Goal: Check status: Check status

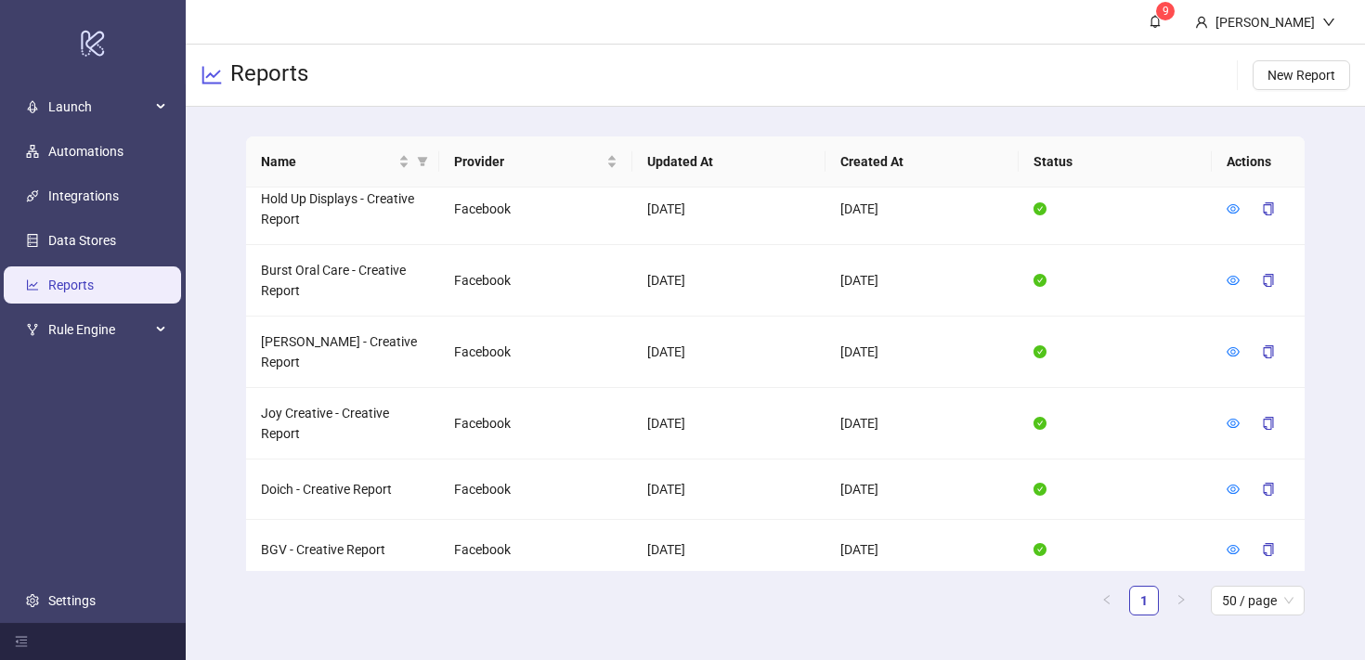
scroll to position [1161, 0]
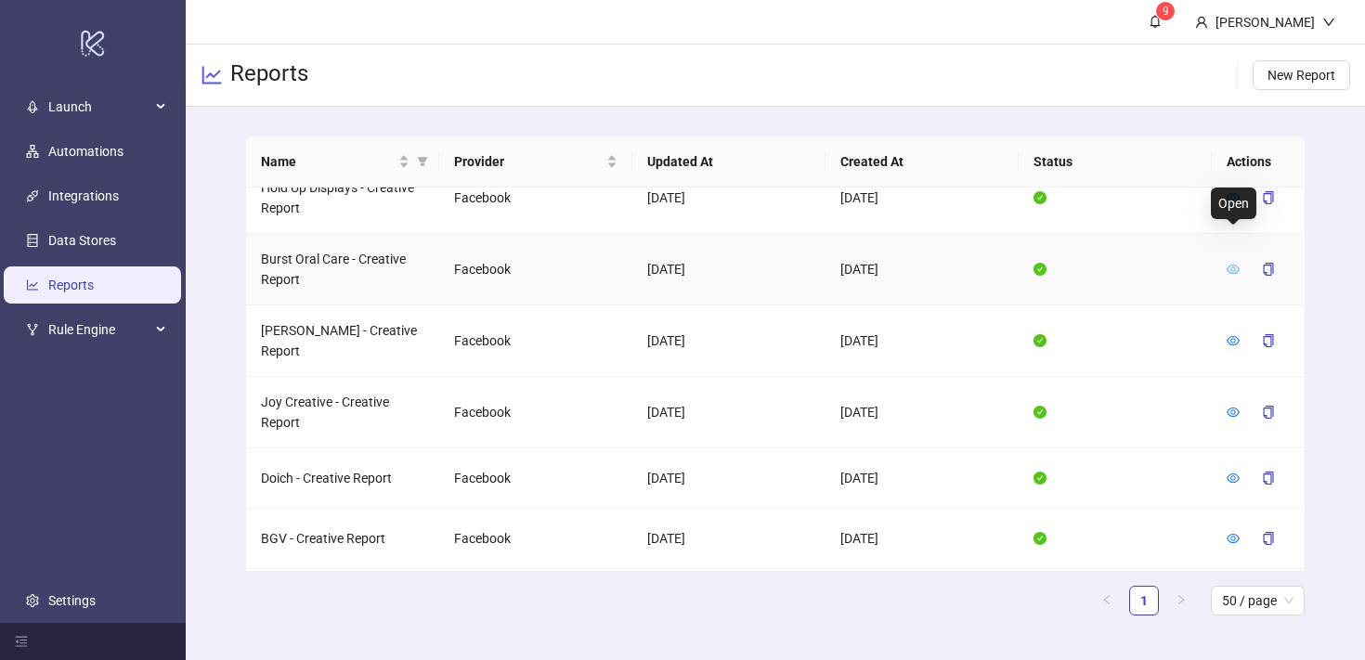
click at [1227, 263] on icon "eye" at bounding box center [1233, 269] width 13 height 13
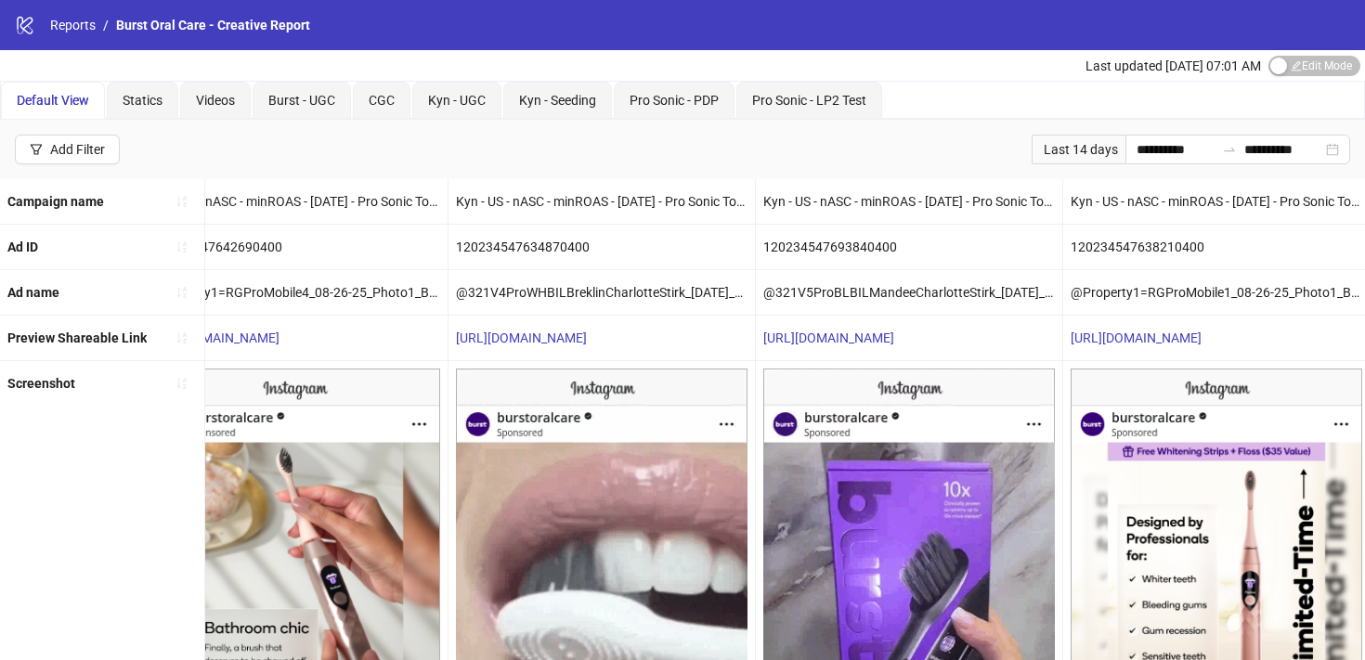
scroll to position [0, 2560]
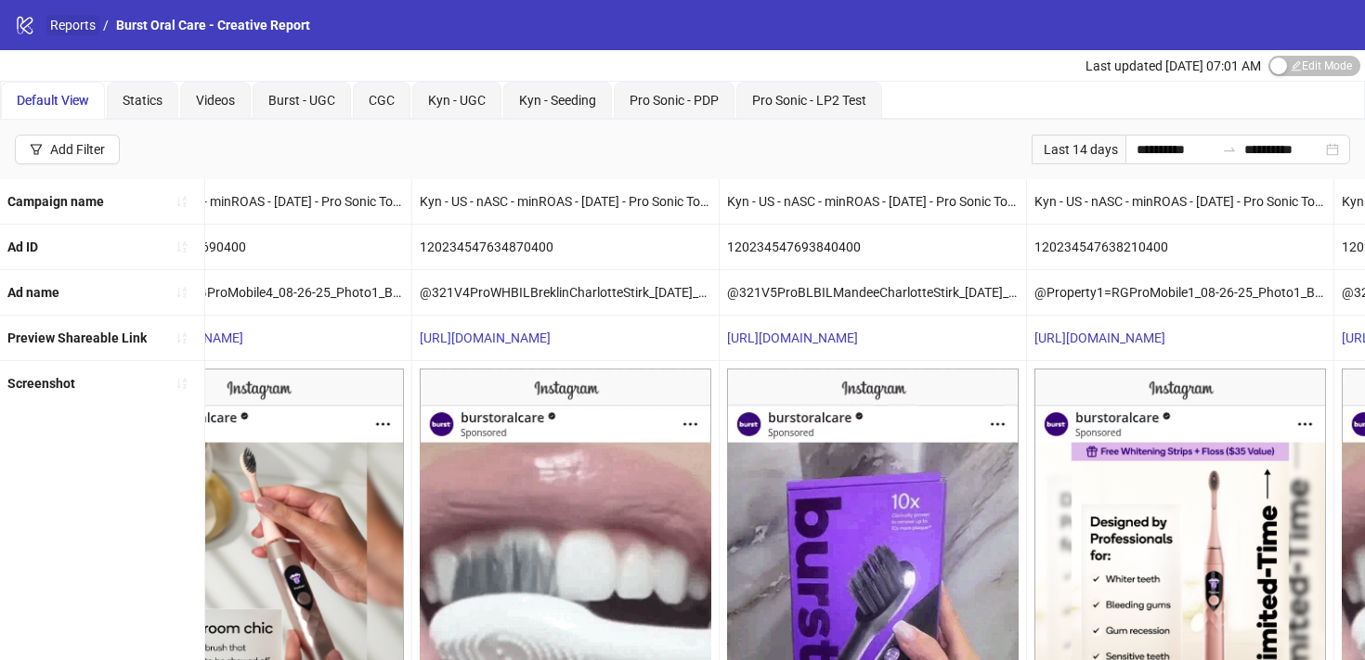
click at [69, 31] on link "Reports" at bounding box center [72, 25] width 53 height 20
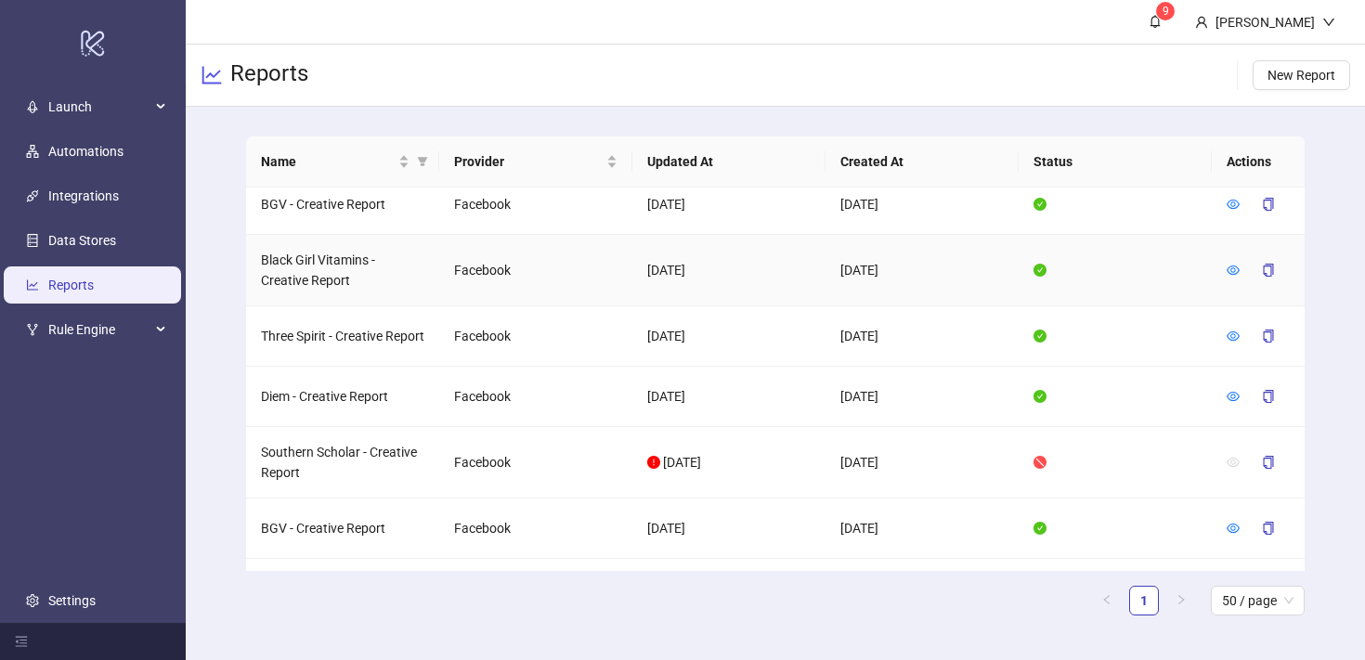
scroll to position [1518, 0]
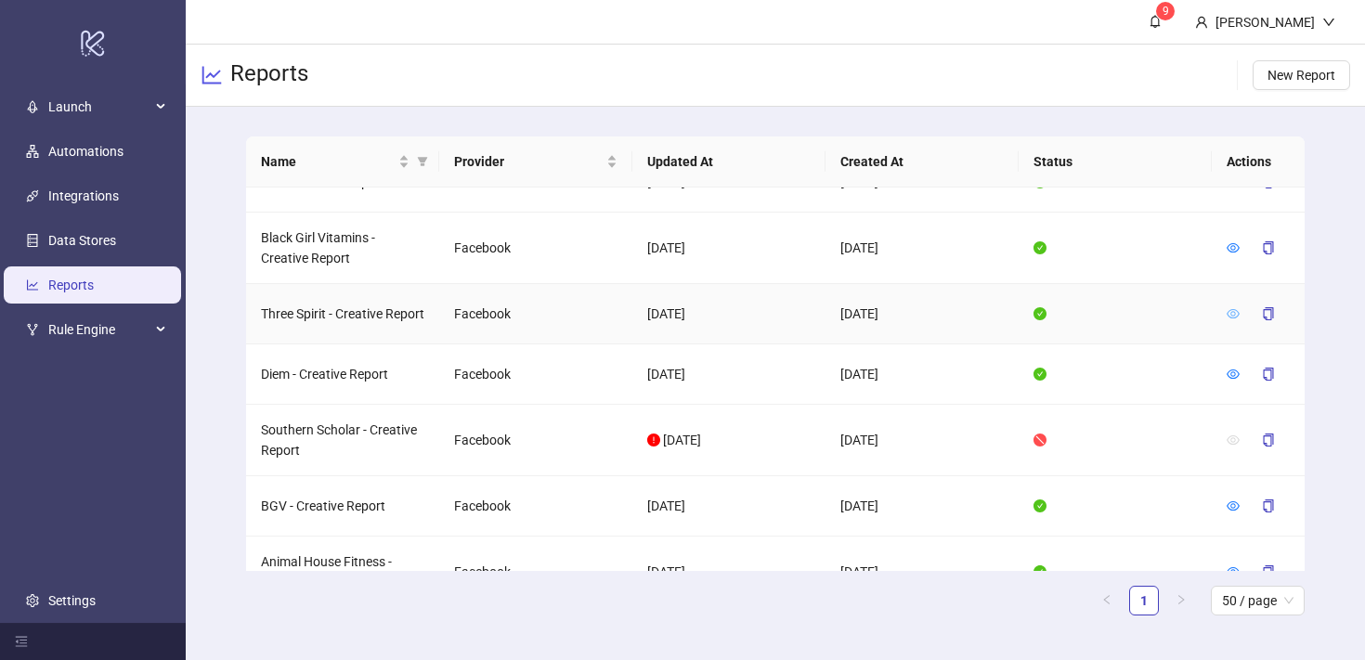
click at [1235, 309] on icon "eye" at bounding box center [1233, 313] width 13 height 9
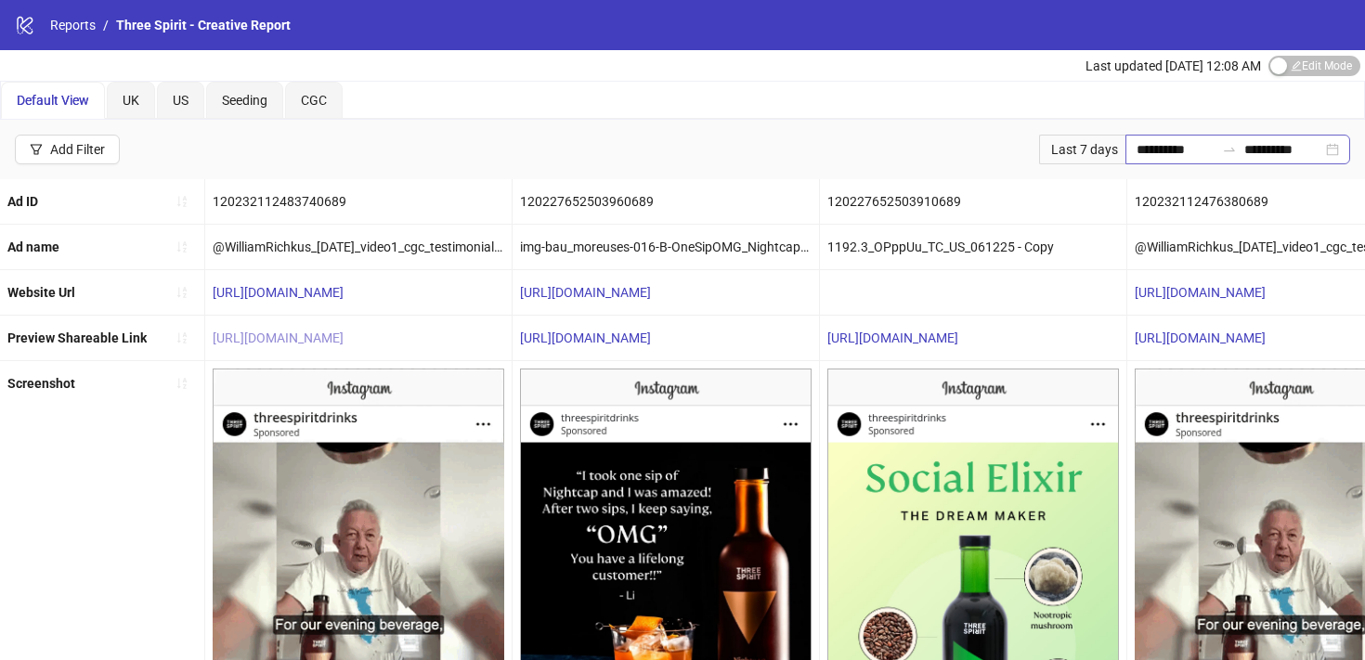
click at [1226, 150] on icon "swap-right" at bounding box center [1229, 150] width 11 height 4
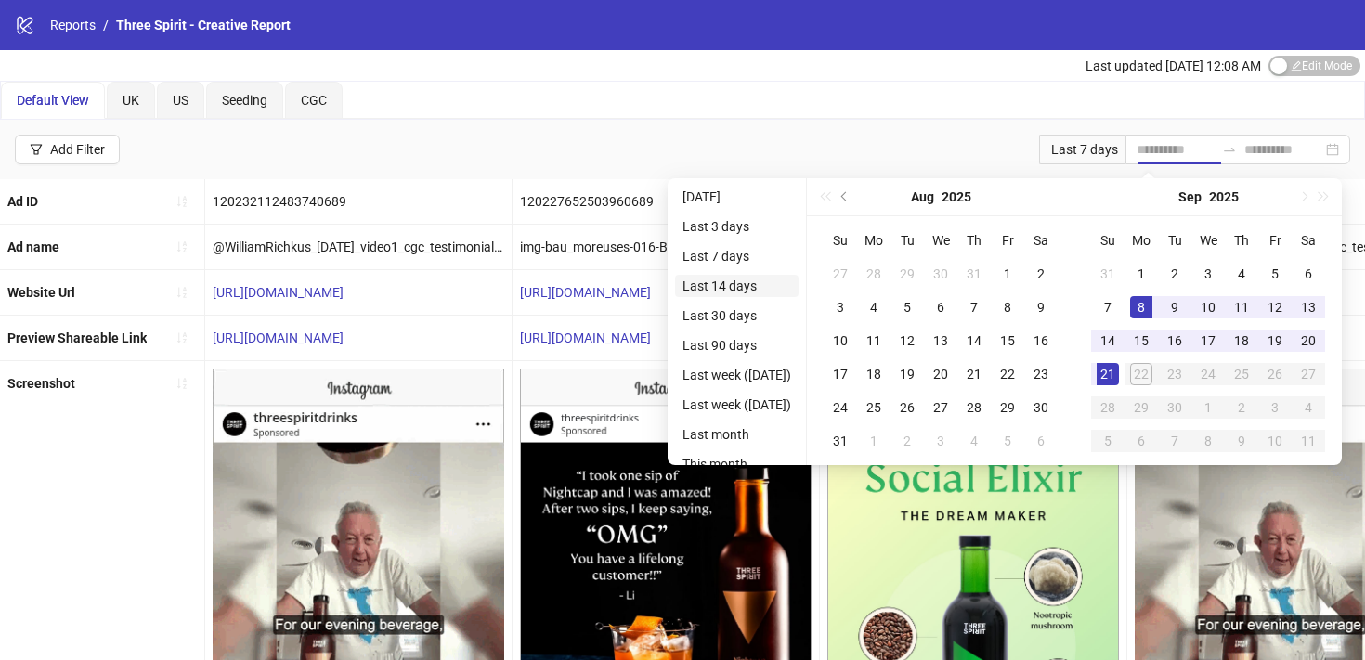
click at [742, 291] on li "Last 14 days" at bounding box center [737, 286] width 124 height 22
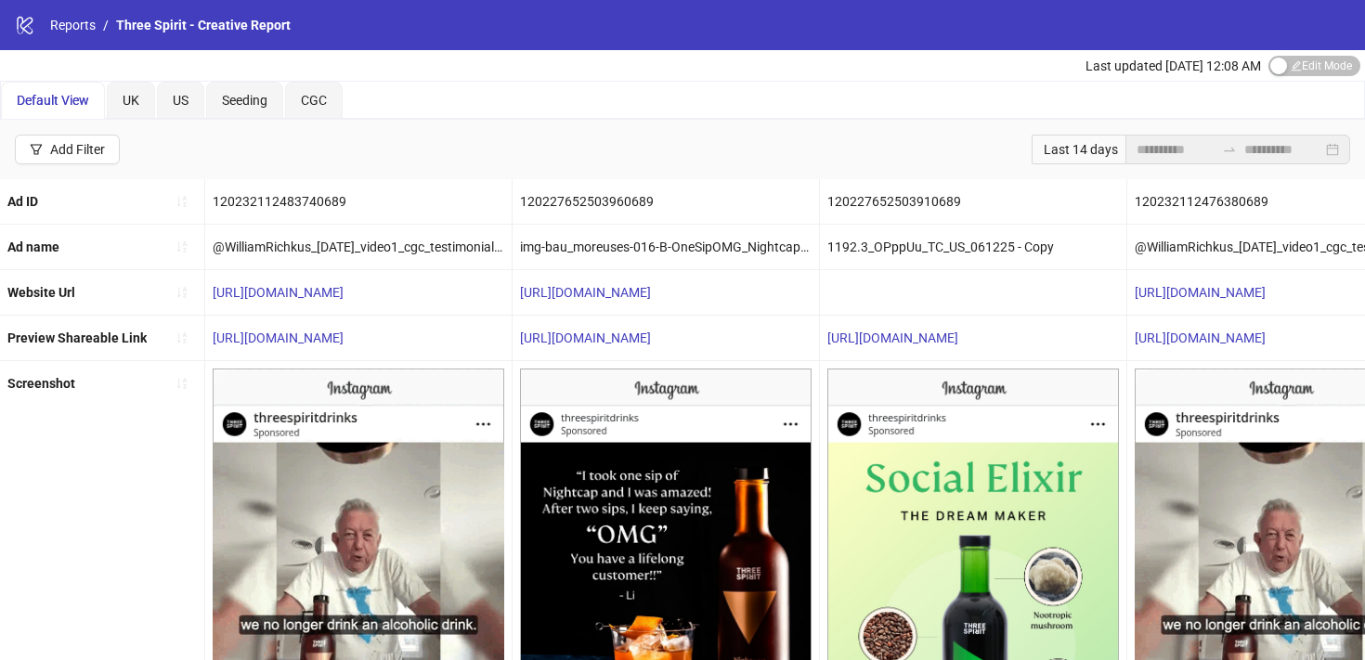
click at [619, 138] on div "**********" at bounding box center [682, 149] width 1365 height 59
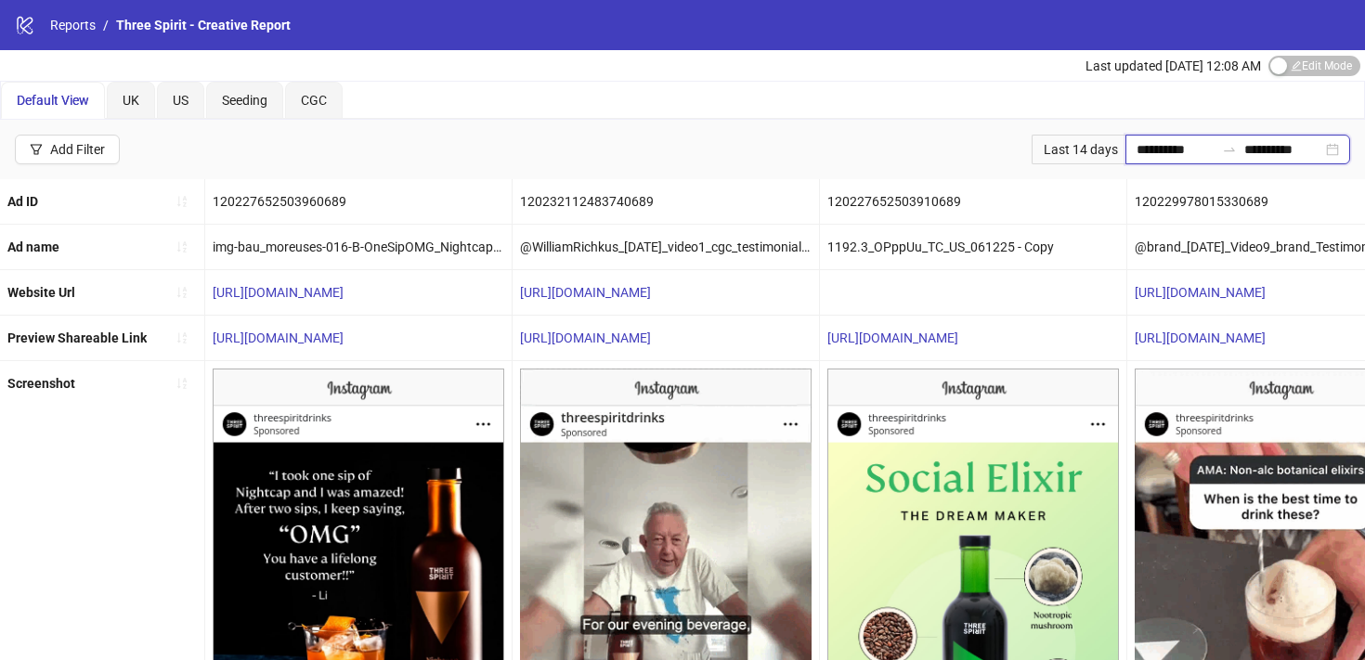
click at [1143, 153] on input "**********" at bounding box center [1176, 149] width 78 height 20
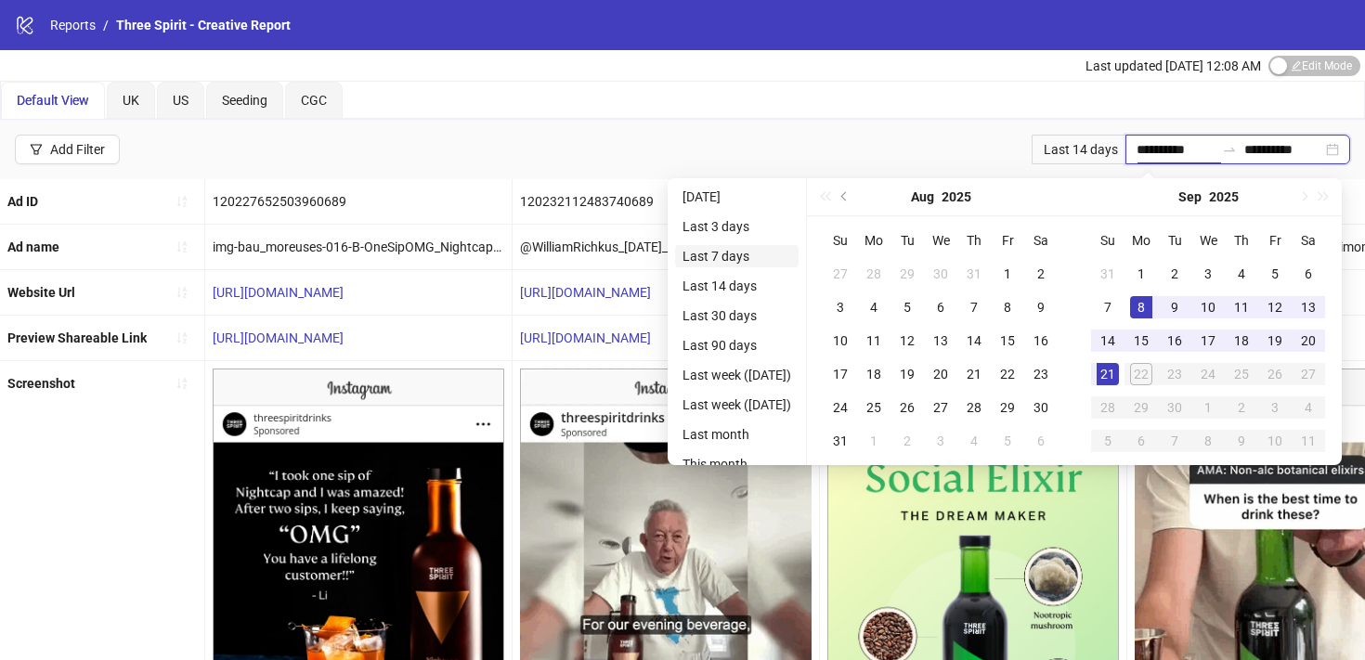
type input "**********"
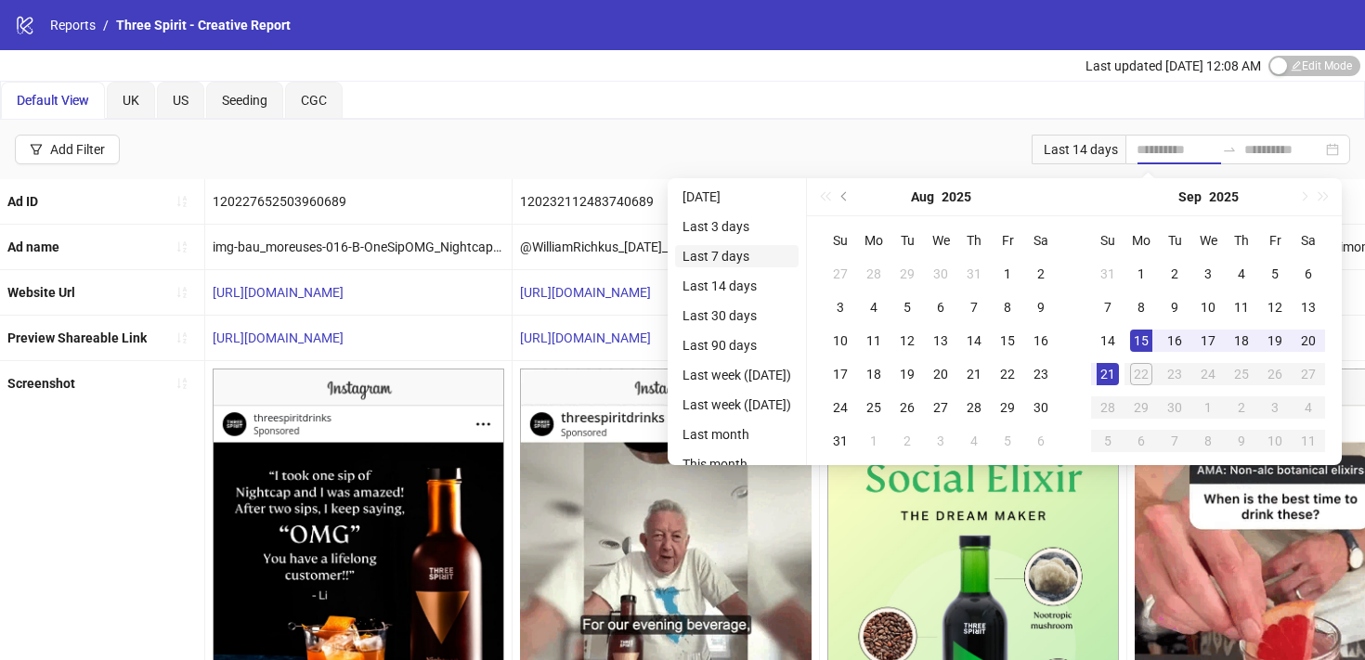
click at [698, 256] on li "Last 7 days" at bounding box center [737, 256] width 124 height 22
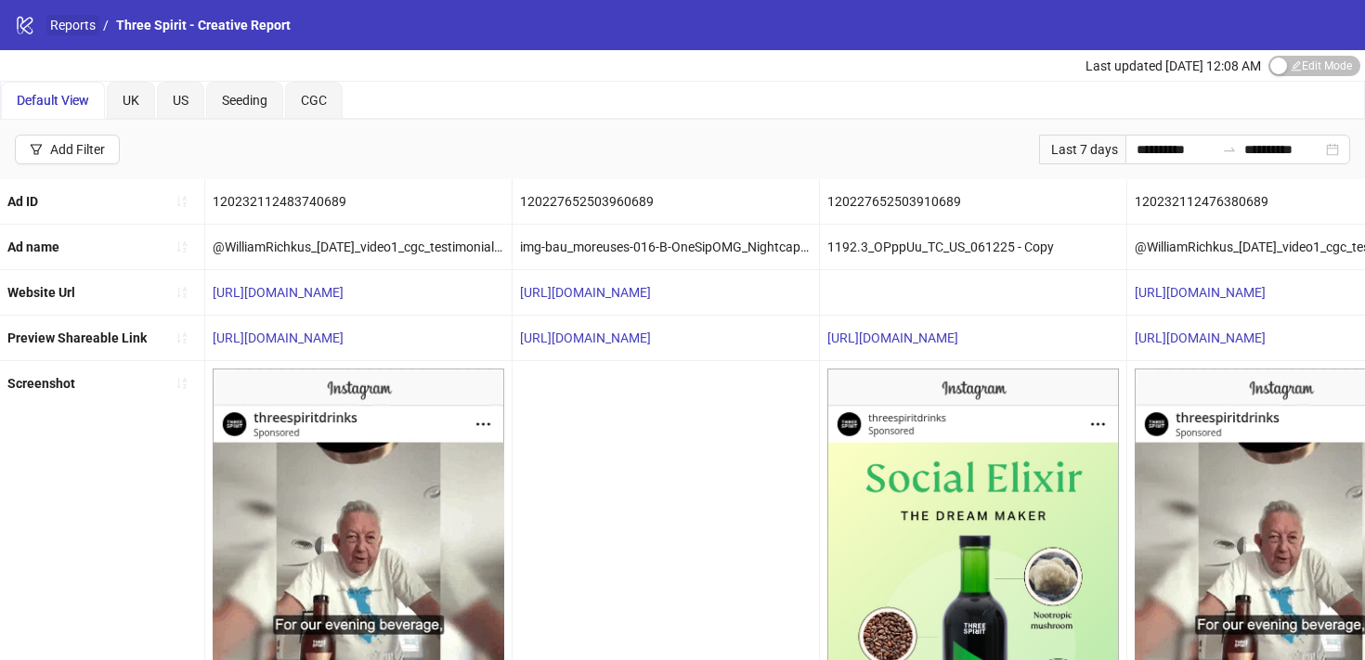
click at [86, 30] on link "Reports" at bounding box center [72, 25] width 53 height 20
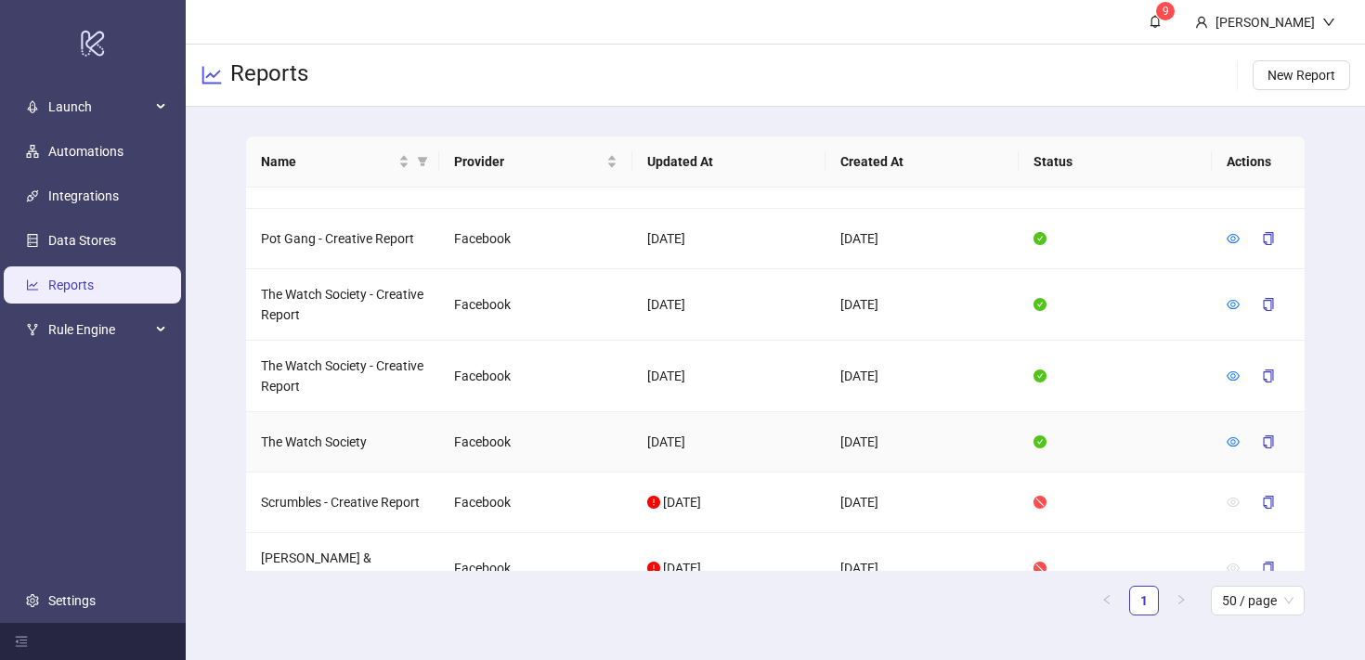
scroll to position [2172, 0]
click at [1336, 270] on div "Name Provider Updated At Created At Status Actions Clothes Doctor - Creative Re…" at bounding box center [776, 384] width 1180 height 554
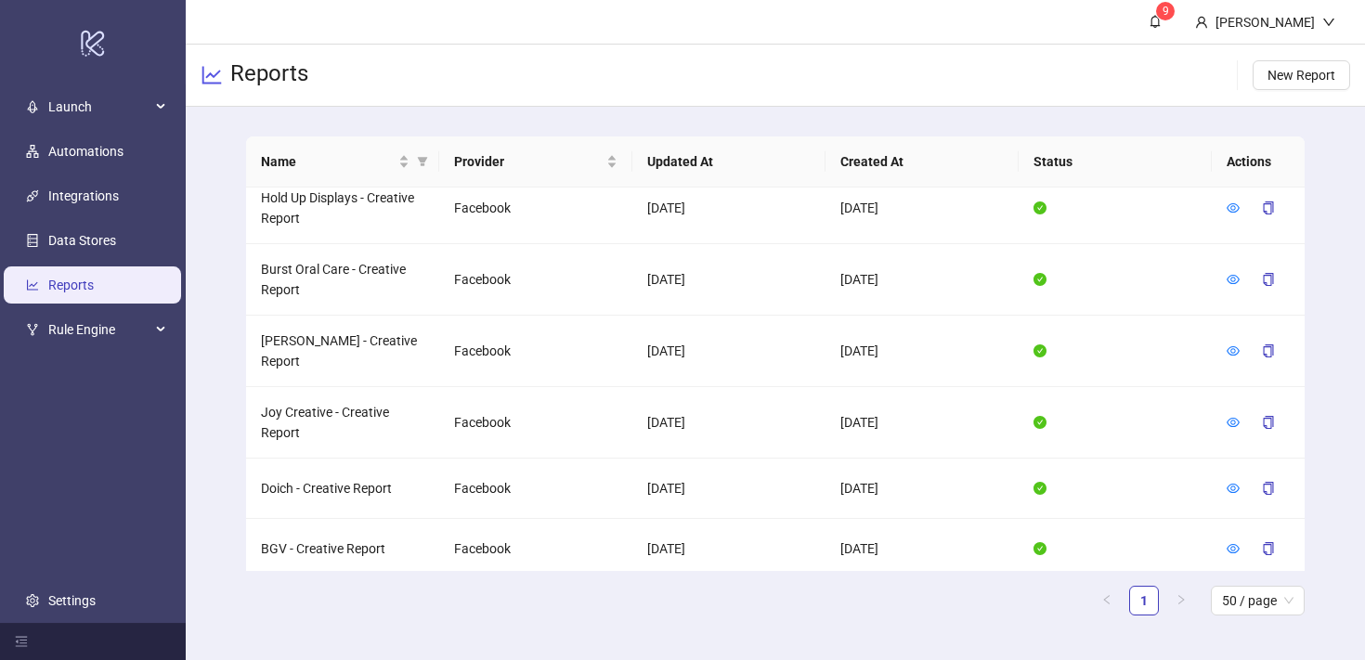
scroll to position [1149, 0]
click at [1234, 275] on icon "eye" at bounding box center [1233, 281] width 13 height 13
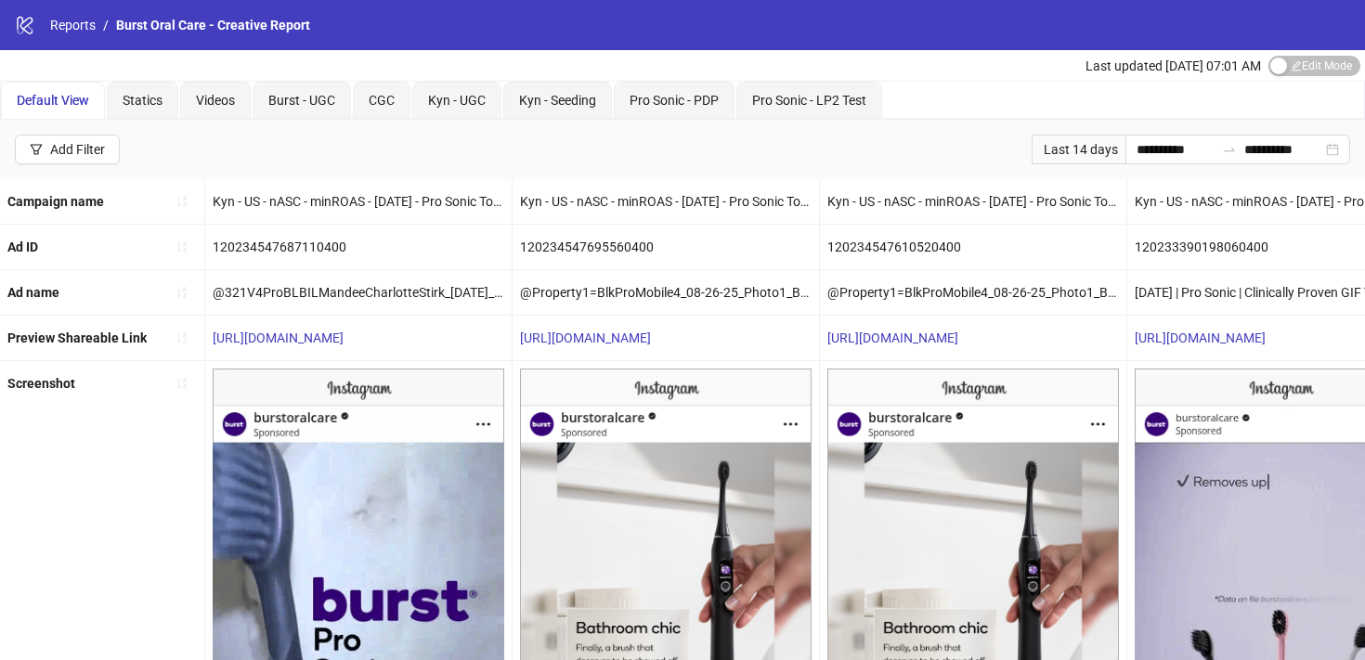
click at [1103, 147] on div "Last 14 days" at bounding box center [1079, 150] width 94 height 30
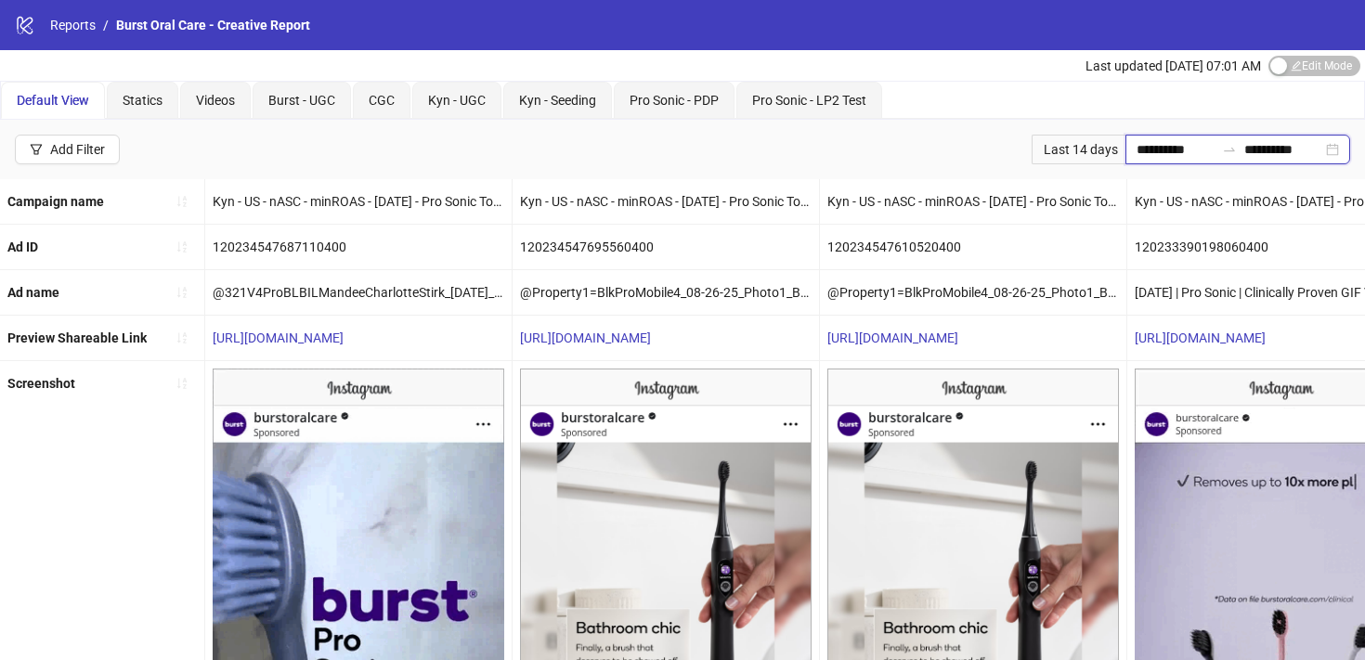
click at [1143, 150] on input "**********" at bounding box center [1176, 149] width 78 height 20
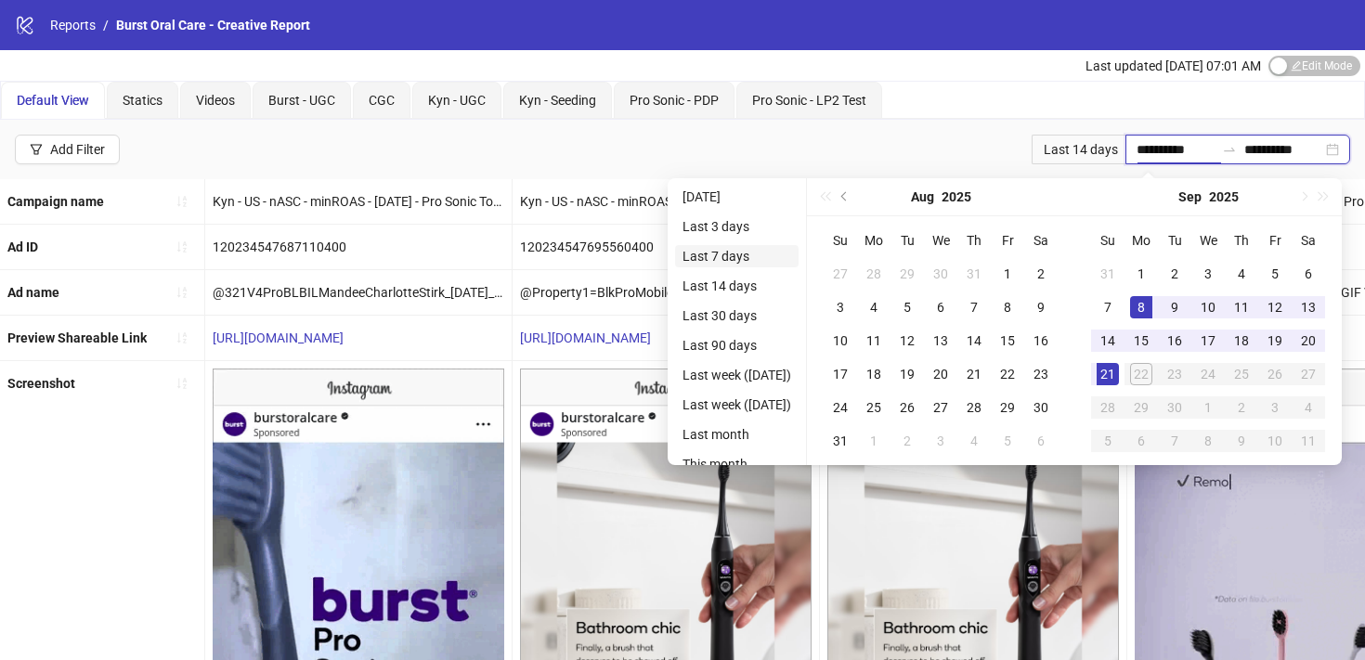
type input "**********"
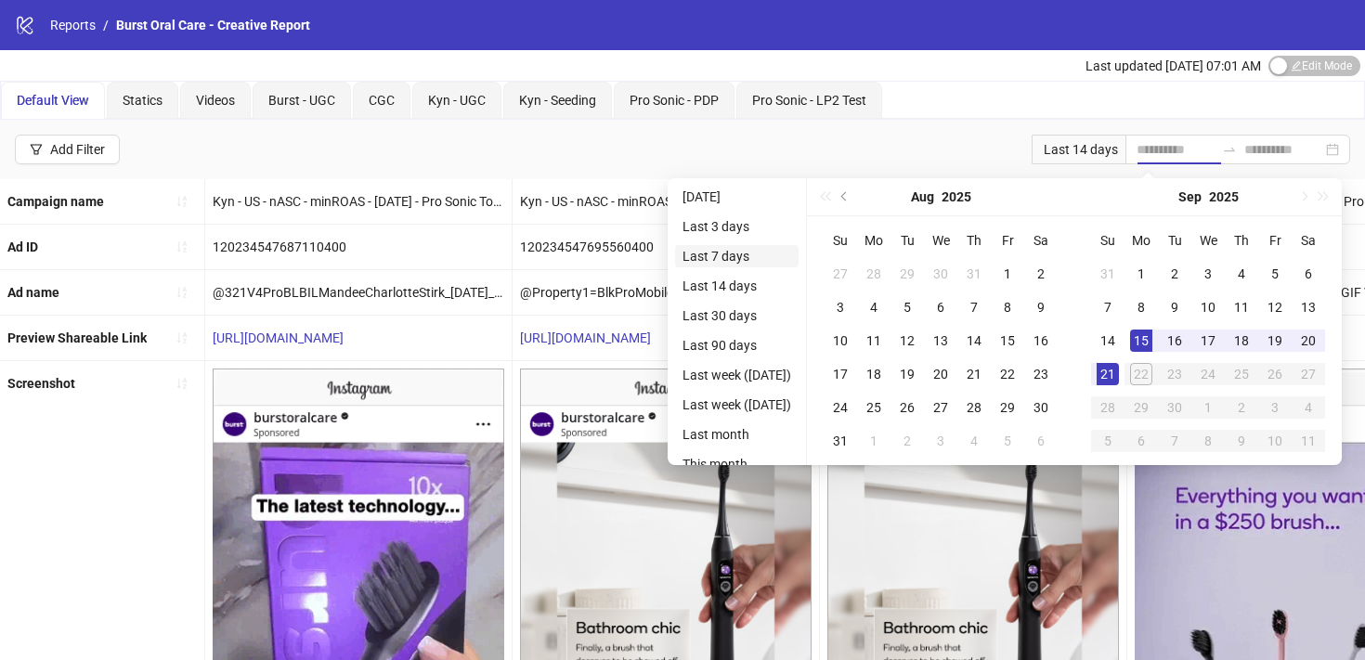
click at [693, 249] on li "Last 7 days" at bounding box center [737, 256] width 124 height 22
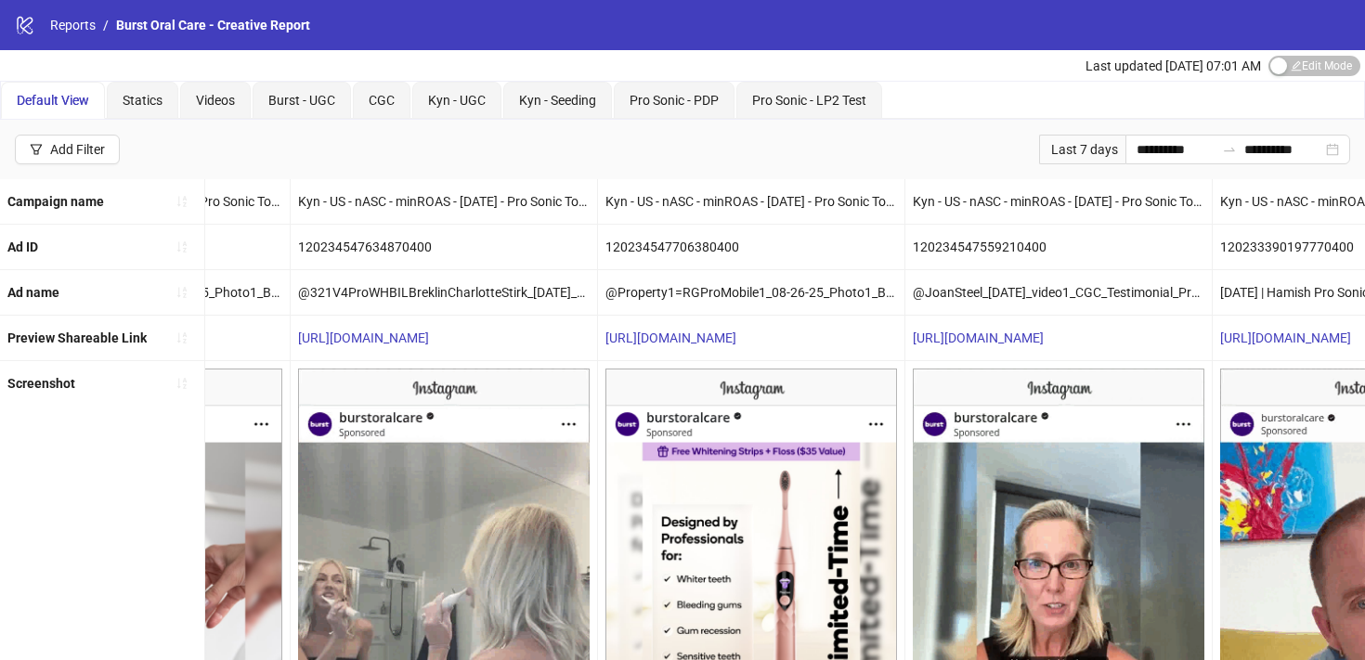
scroll to position [0, 3784]
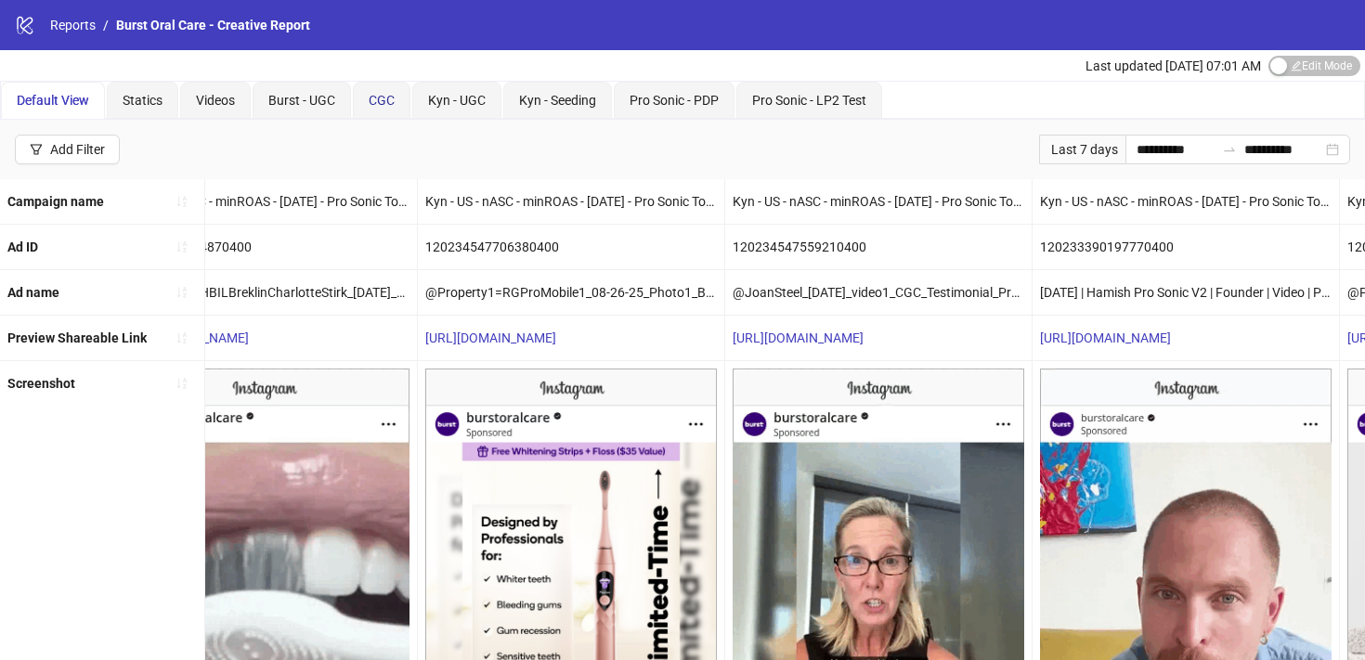
click at [370, 104] on span "CGC" at bounding box center [382, 100] width 26 height 15
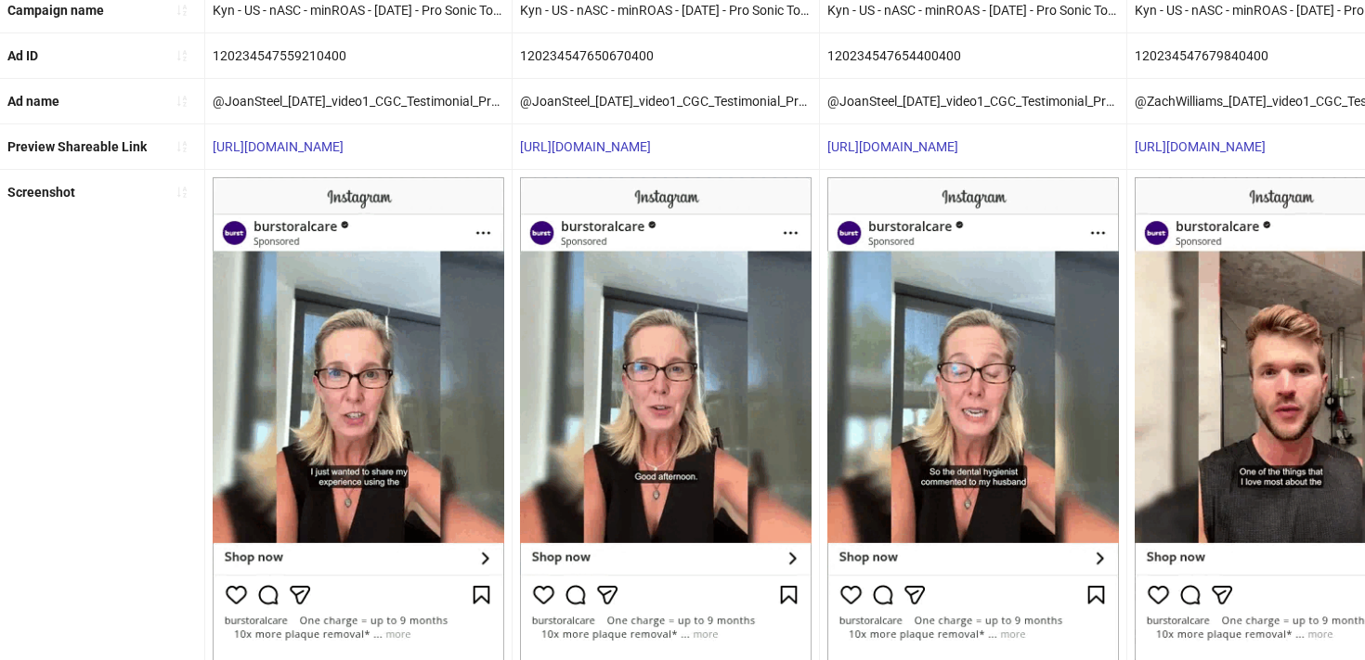
scroll to position [193, 0]
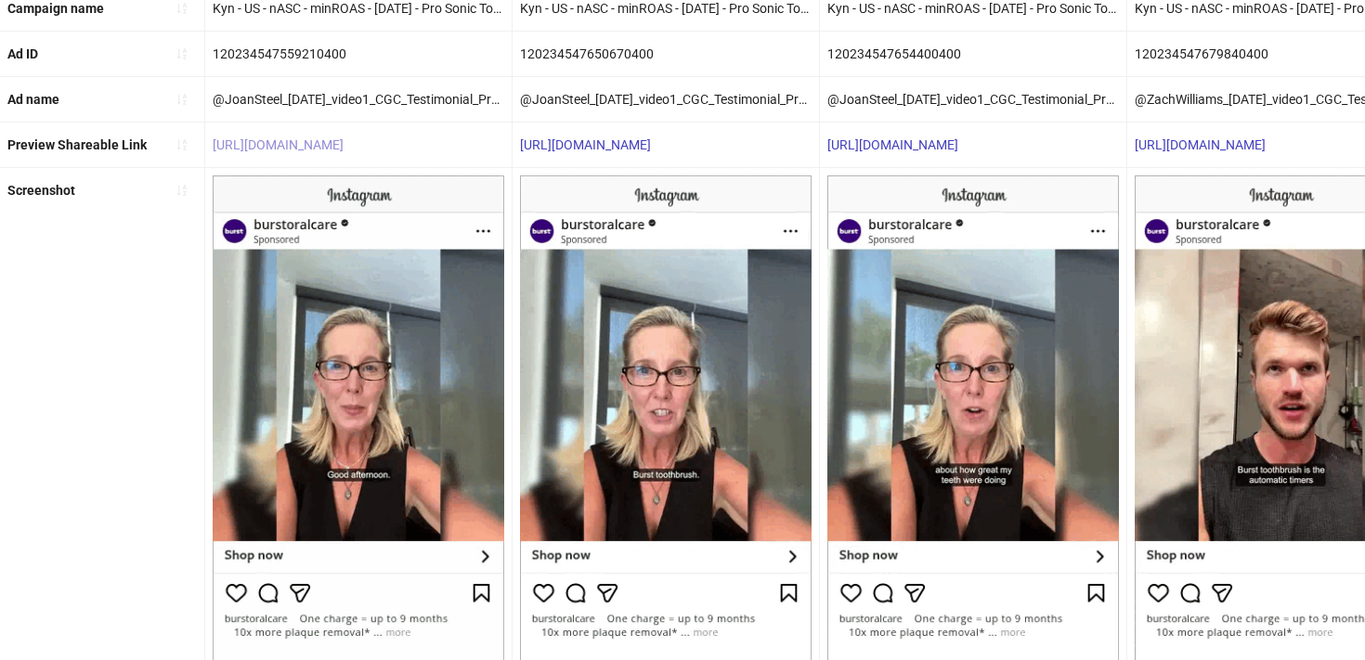
copy link "[URL][DOMAIN_NAME]"
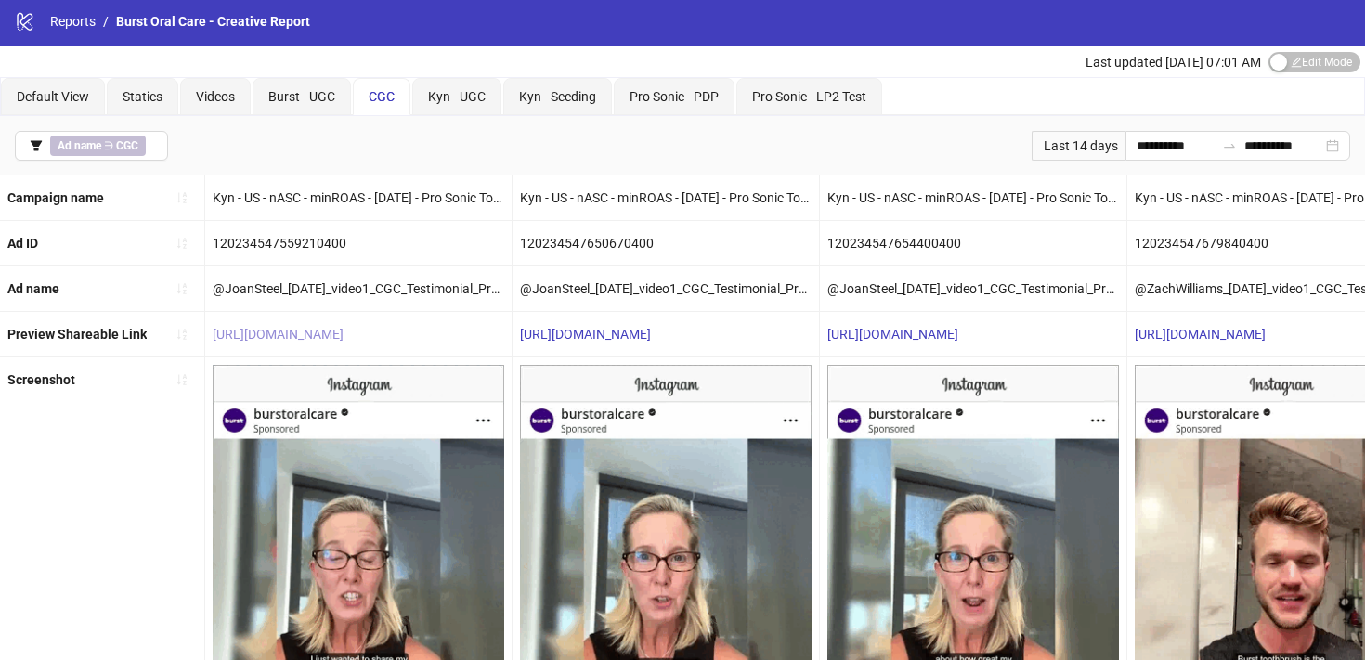
scroll to position [0, 0]
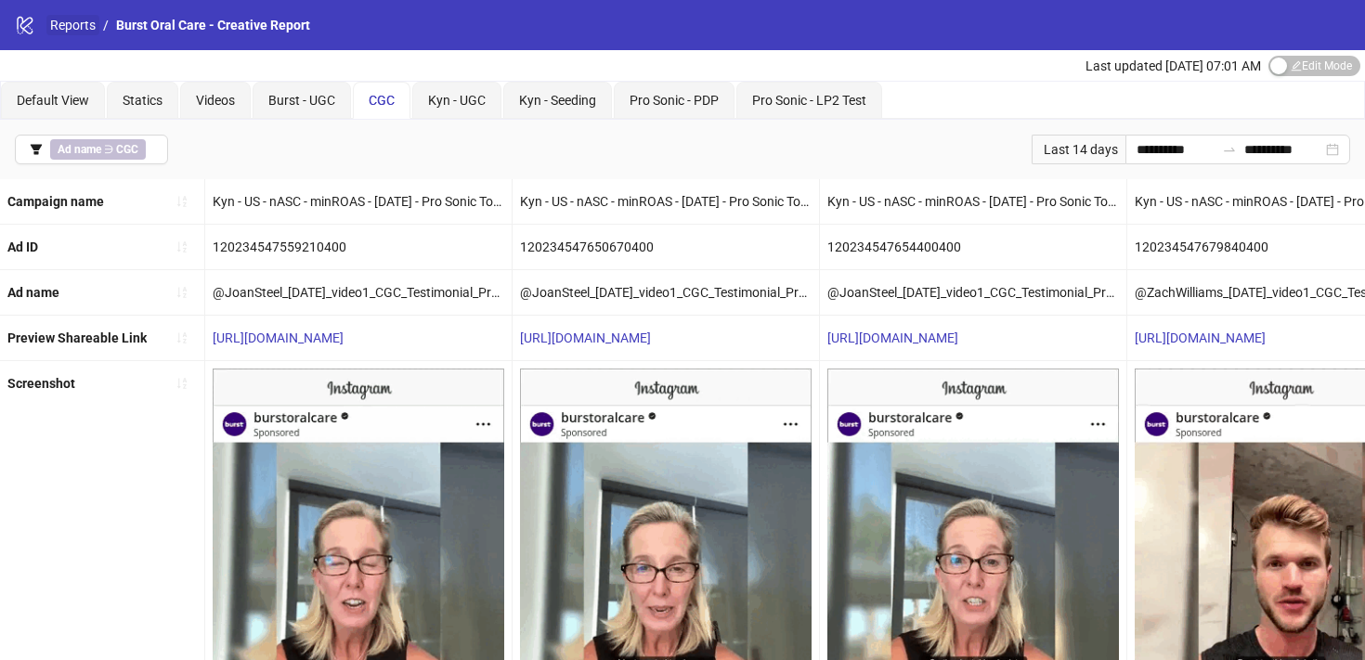
click at [77, 31] on link "Reports" at bounding box center [72, 25] width 53 height 20
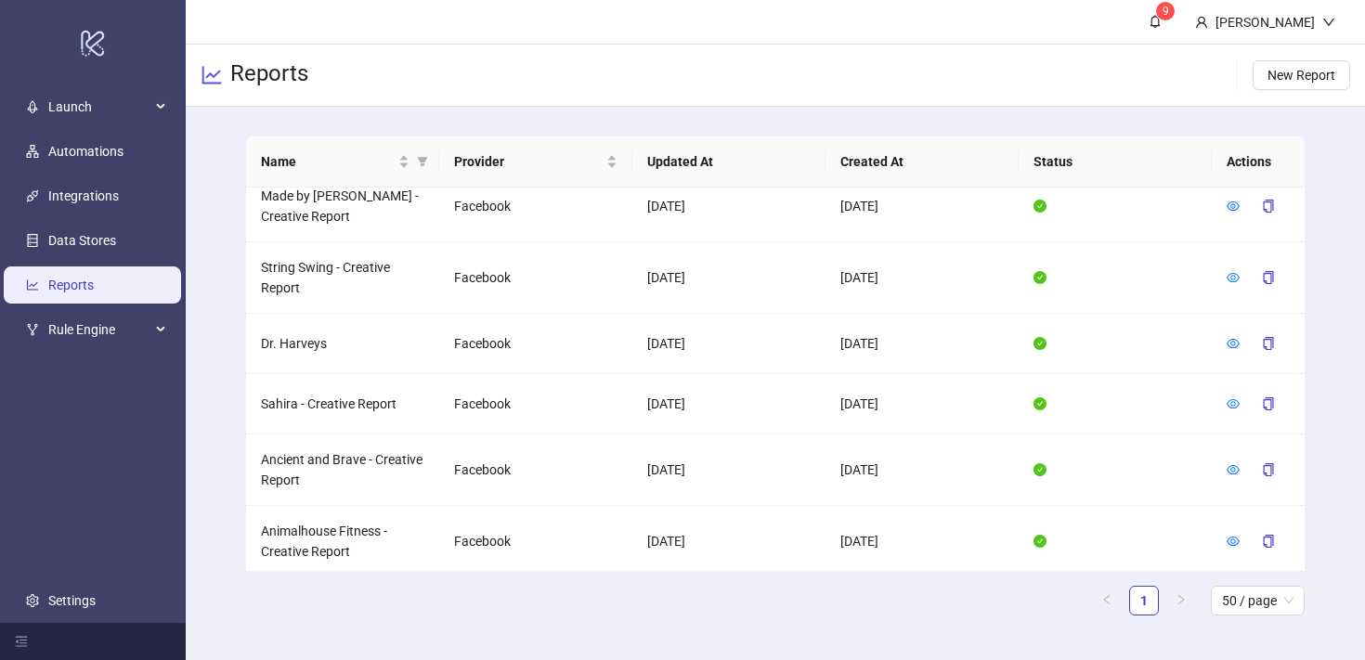
scroll to position [389, 0]
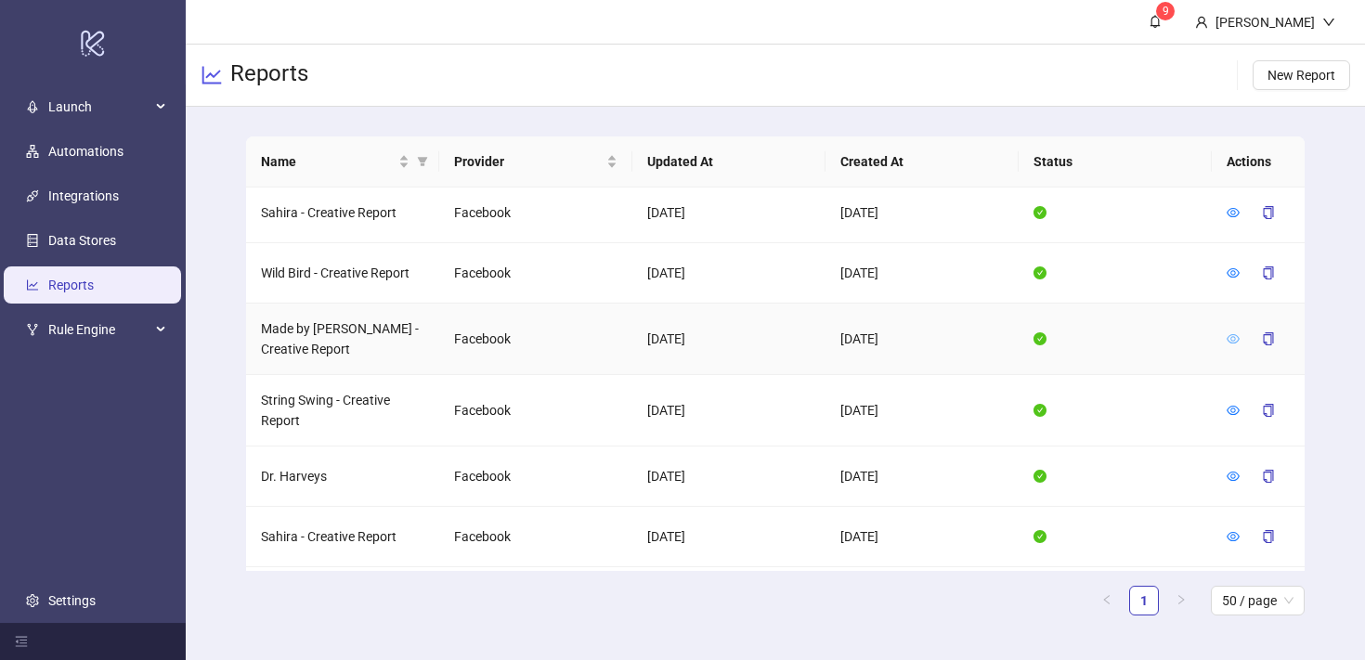
click at [1230, 341] on icon "eye" at bounding box center [1233, 338] width 13 height 9
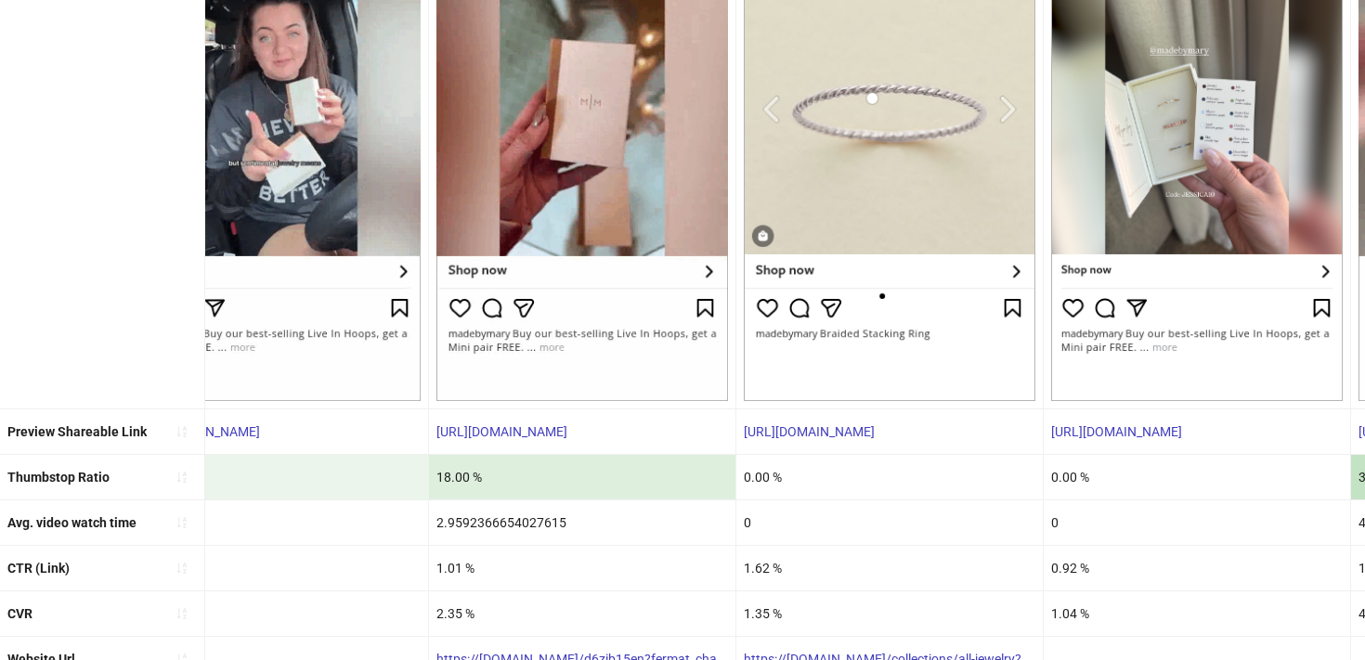
scroll to position [530, 0]
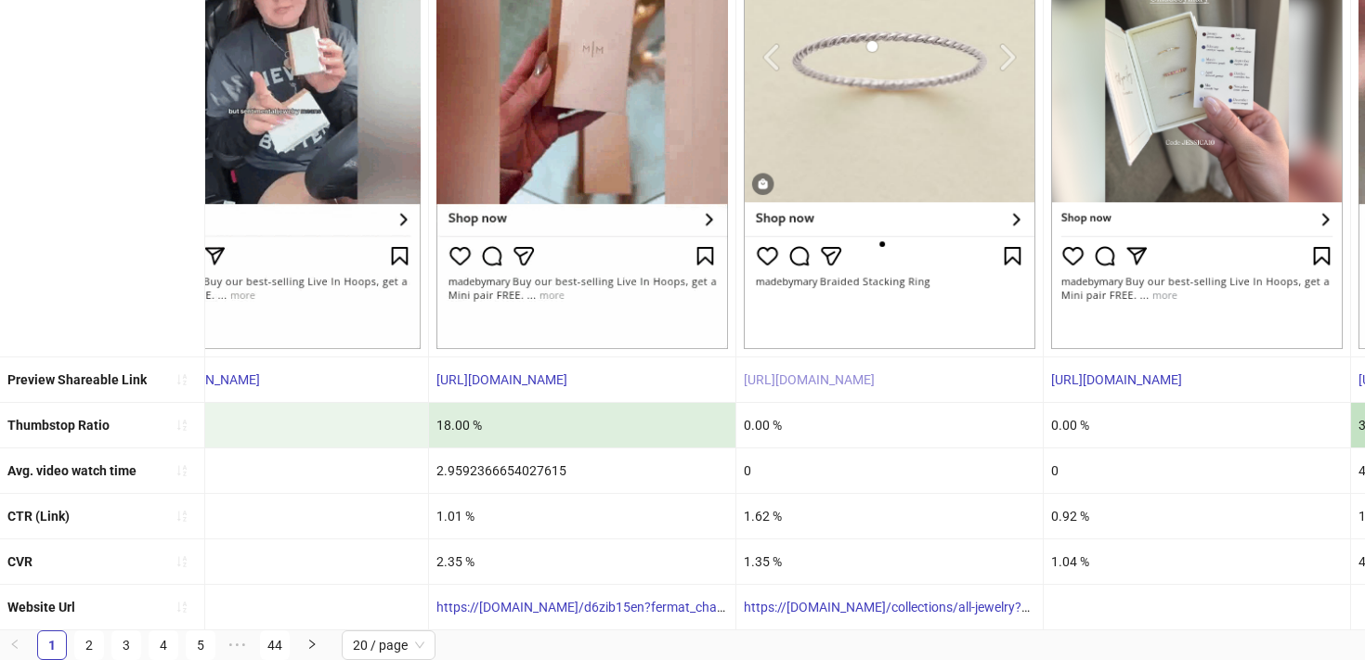
click at [869, 381] on link "[URL][DOMAIN_NAME]" at bounding box center [809, 379] width 131 height 15
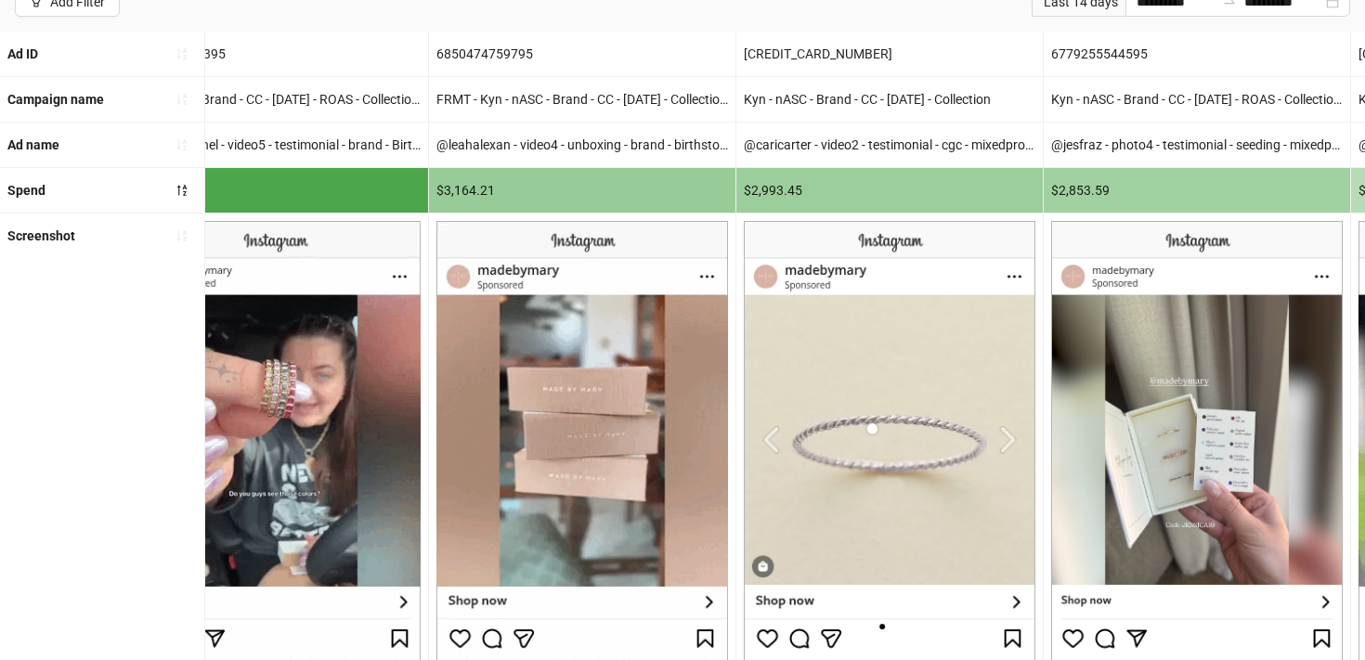
scroll to position [0, 0]
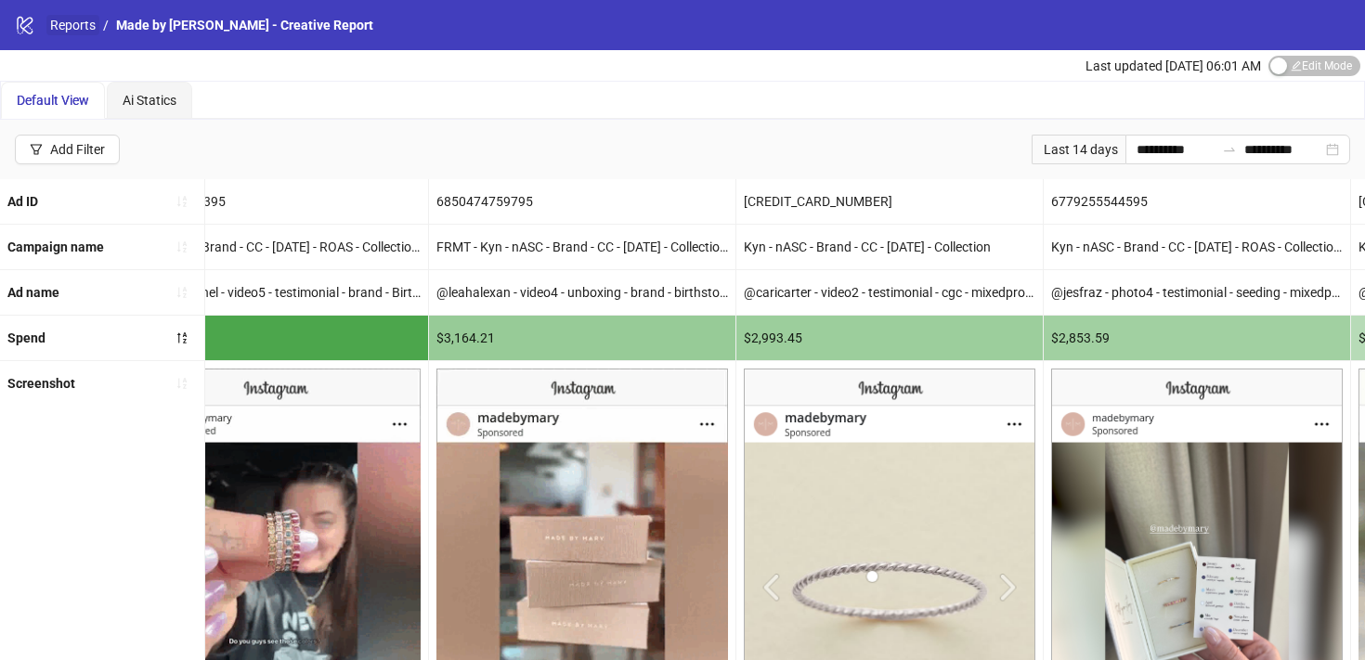
click at [92, 30] on link "Reports" at bounding box center [72, 25] width 53 height 20
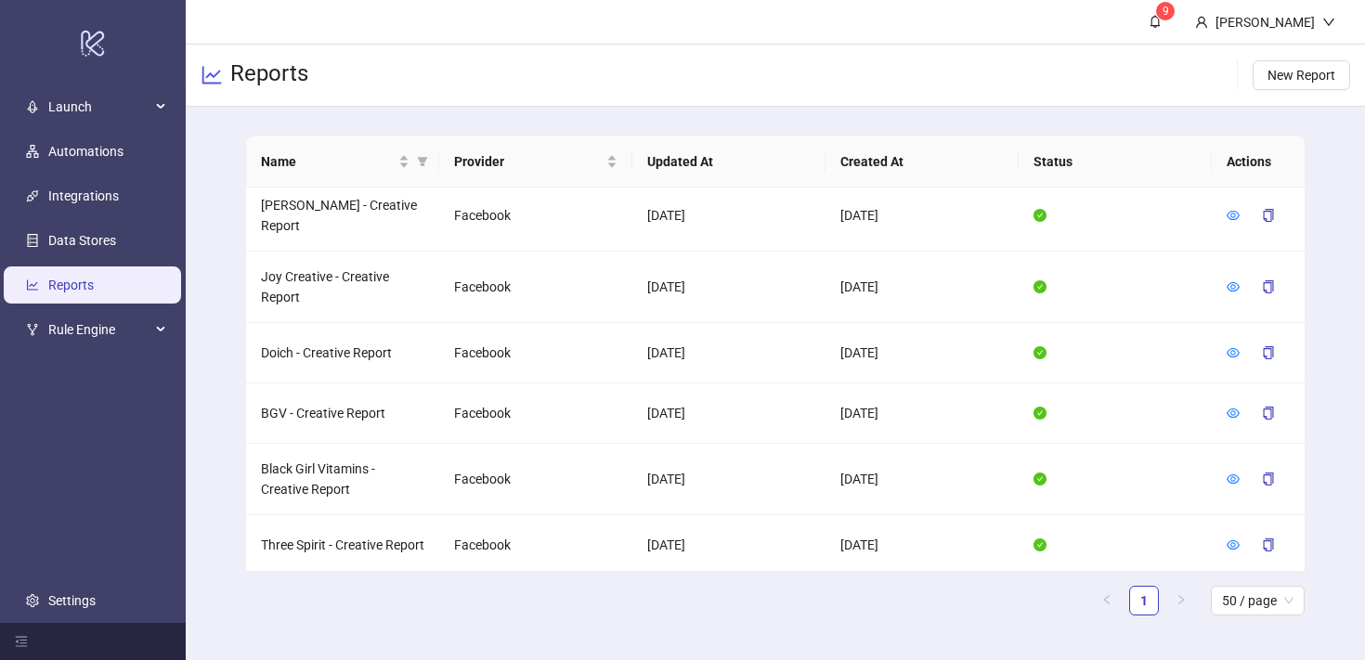
scroll to position [2172, 0]
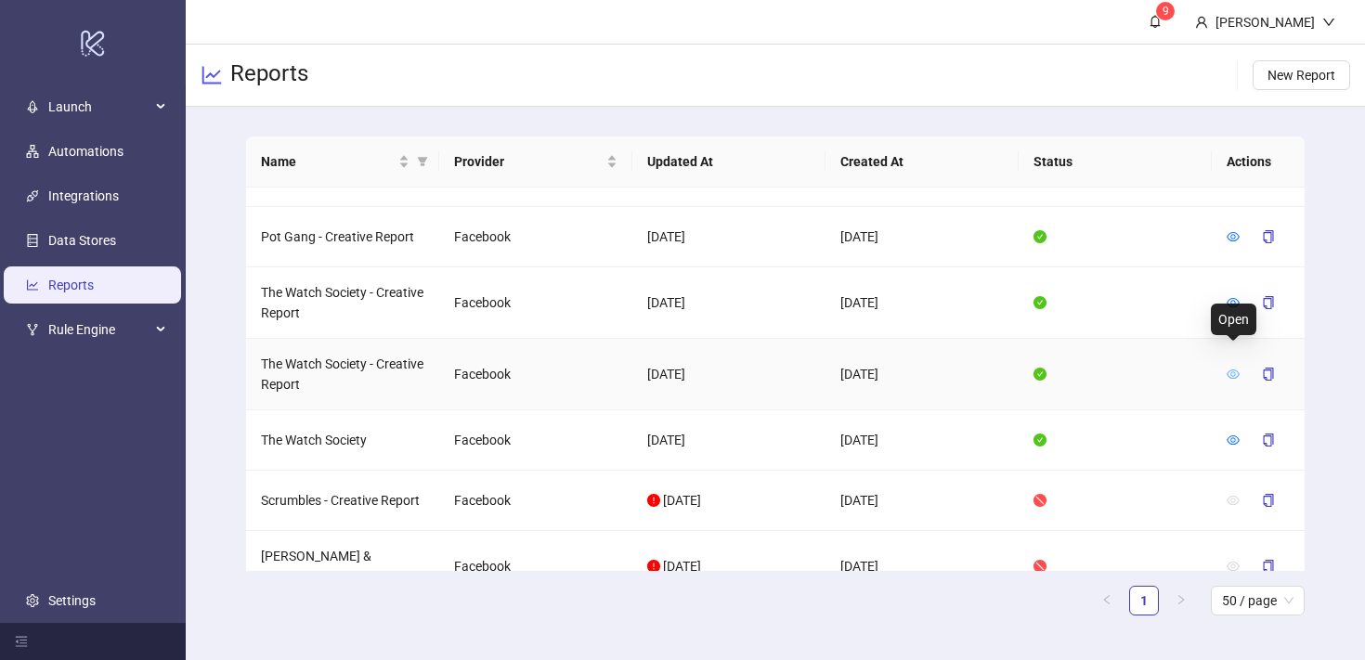
click at [1233, 368] on icon "eye" at bounding box center [1233, 374] width 13 height 13
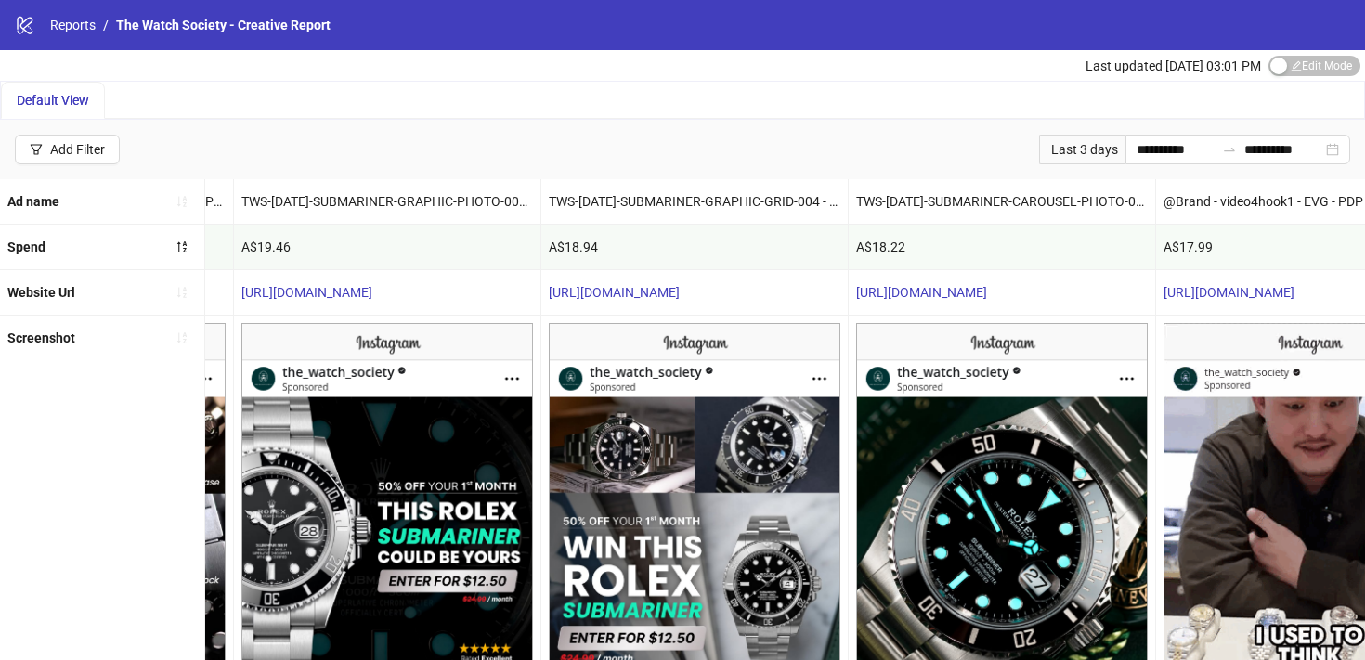
scroll to position [0, 4988]
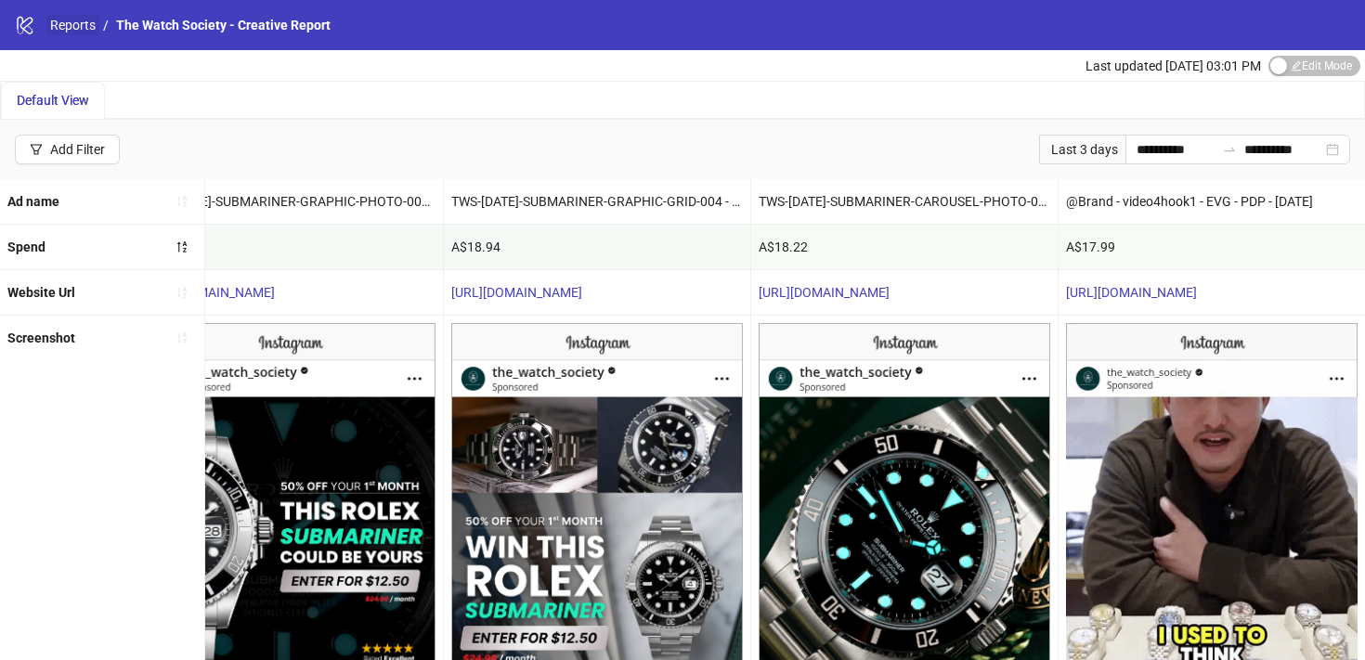
click at [67, 26] on link "Reports" at bounding box center [72, 25] width 53 height 20
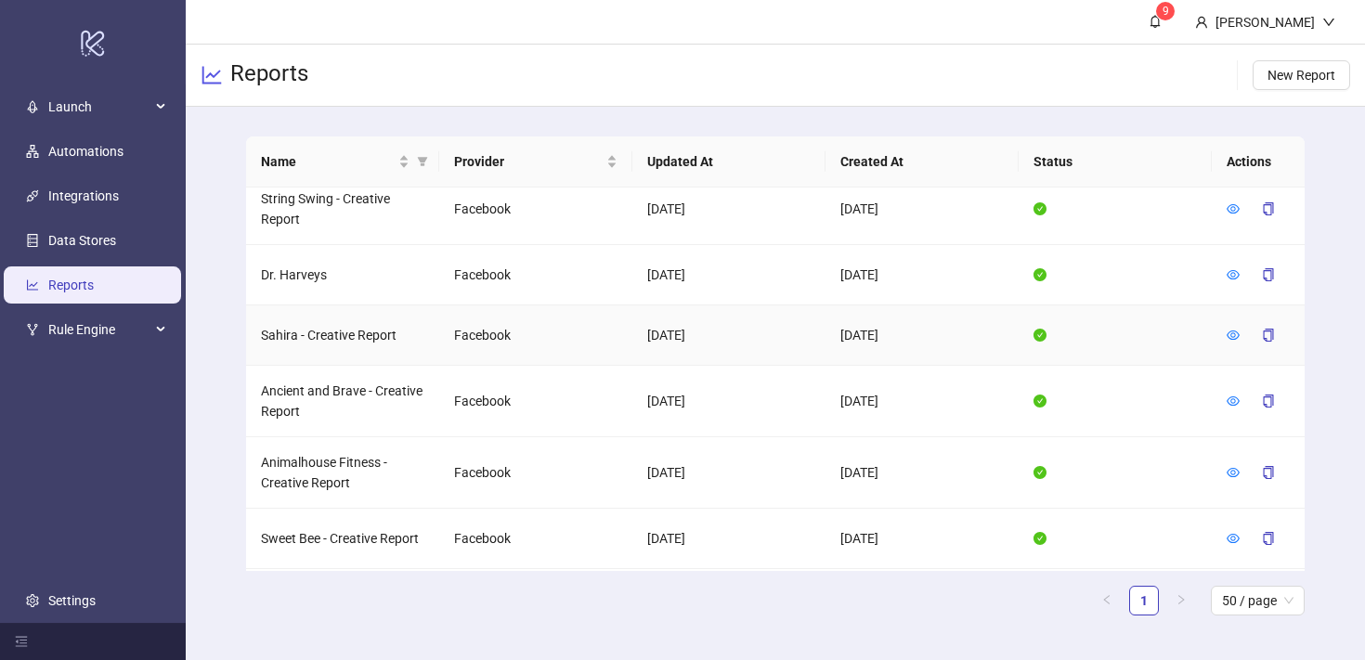
scroll to position [592, 0]
click at [1225, 398] on td at bounding box center [1258, 401] width 93 height 72
click at [1229, 398] on icon "eye" at bounding box center [1233, 400] width 13 height 13
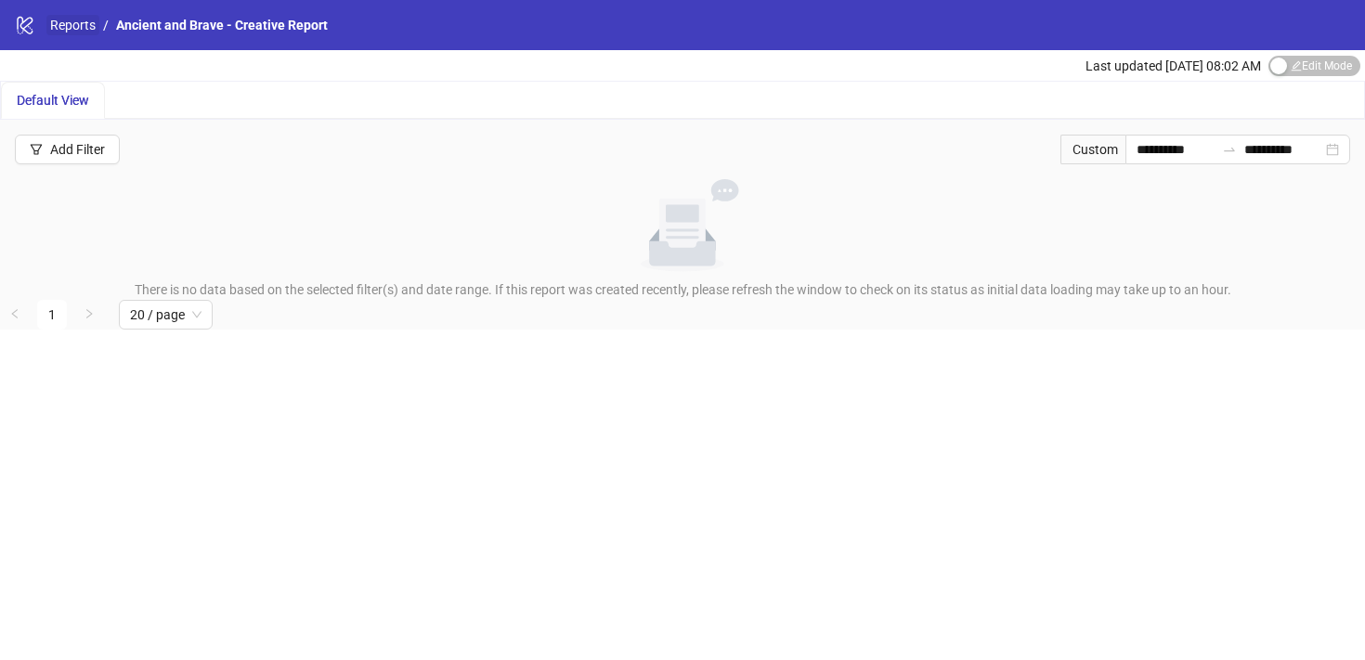
click at [72, 25] on link "Reports" at bounding box center [72, 25] width 53 height 20
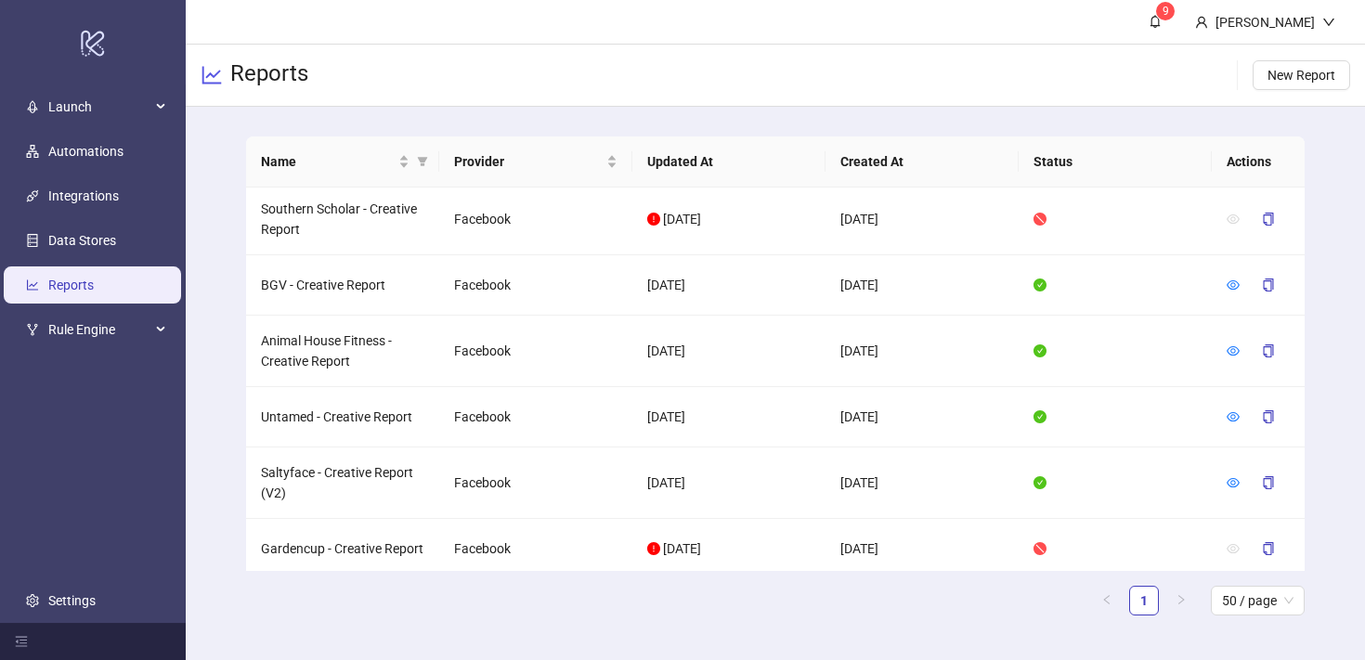
scroll to position [2172, 0]
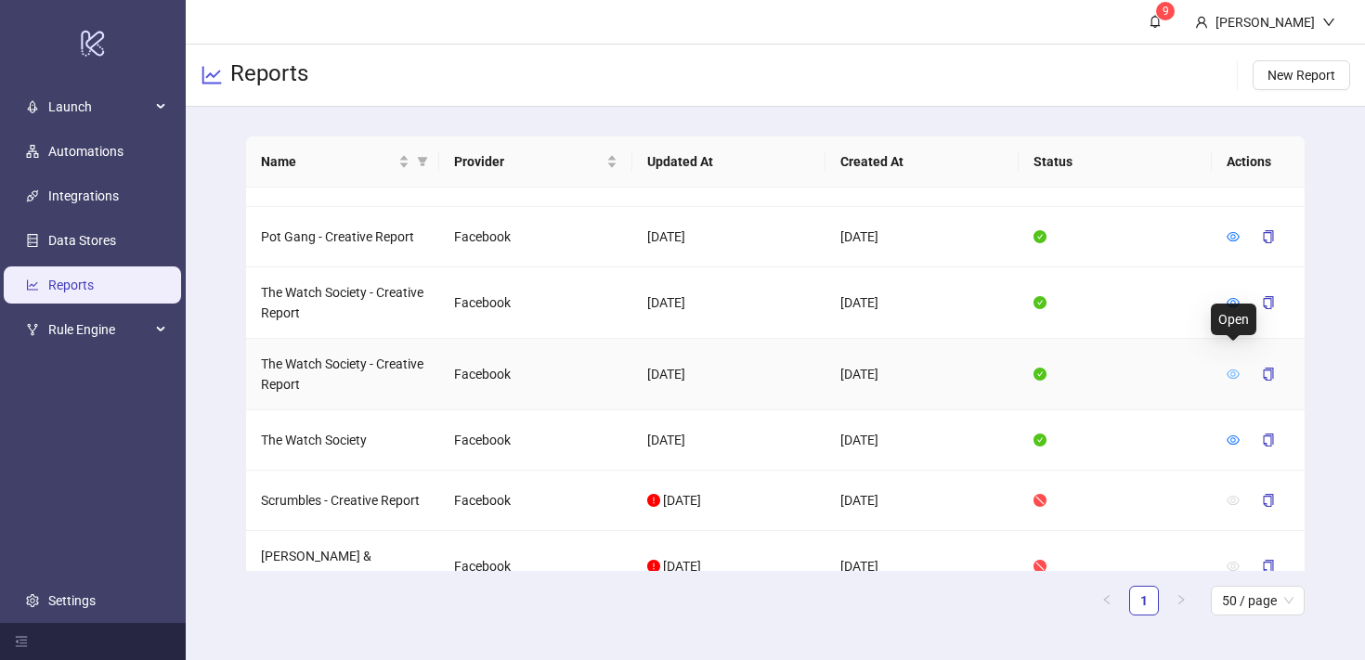
click at [1236, 368] on icon "eye" at bounding box center [1233, 374] width 13 height 13
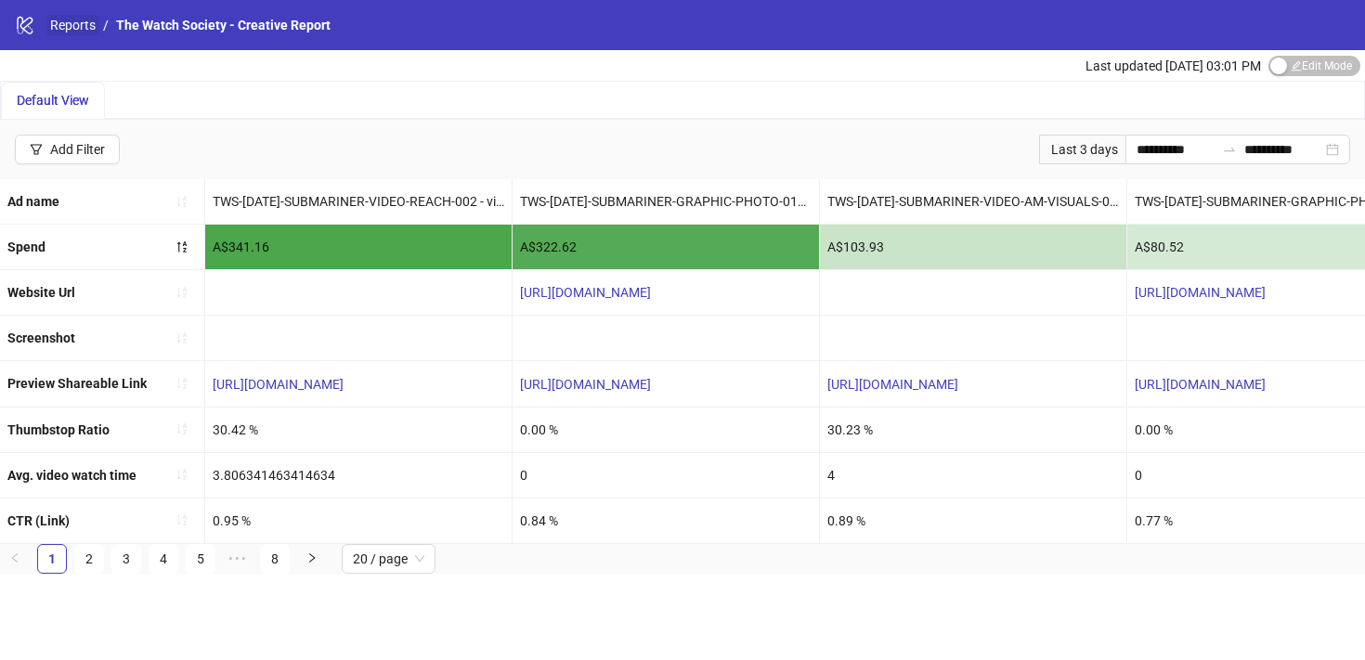
click at [81, 31] on link "Reports" at bounding box center [72, 25] width 53 height 20
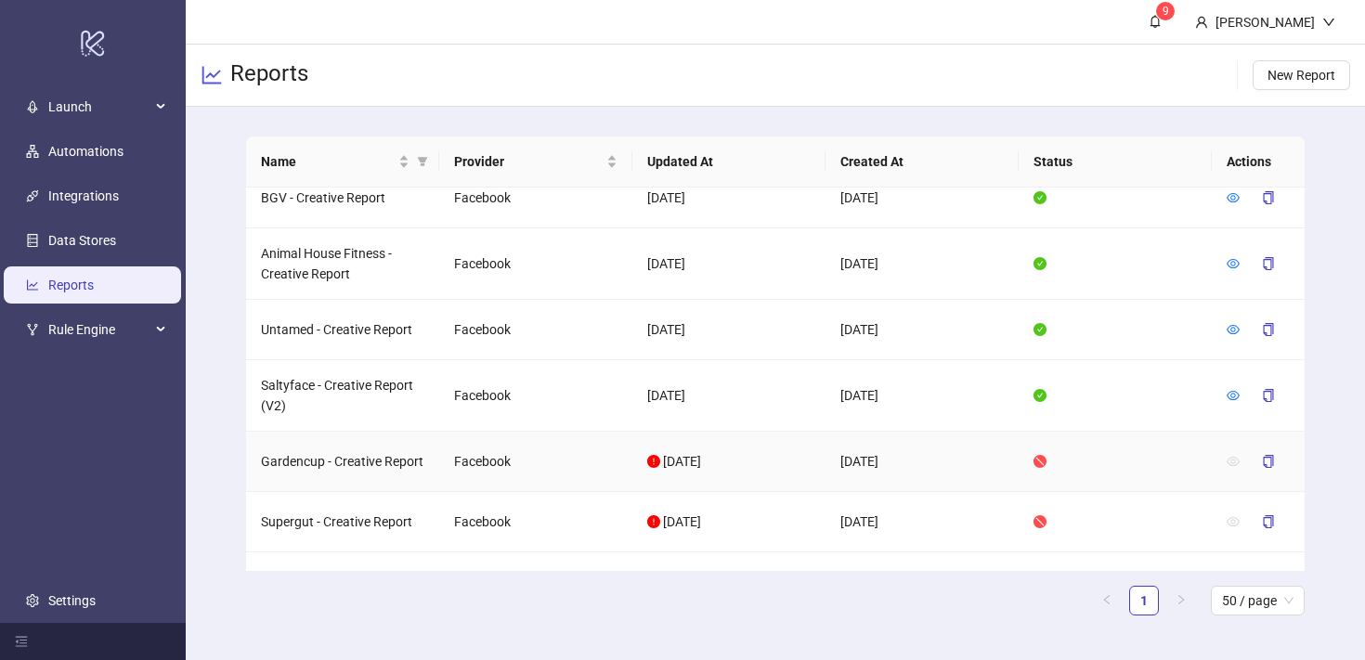
scroll to position [1821, 0]
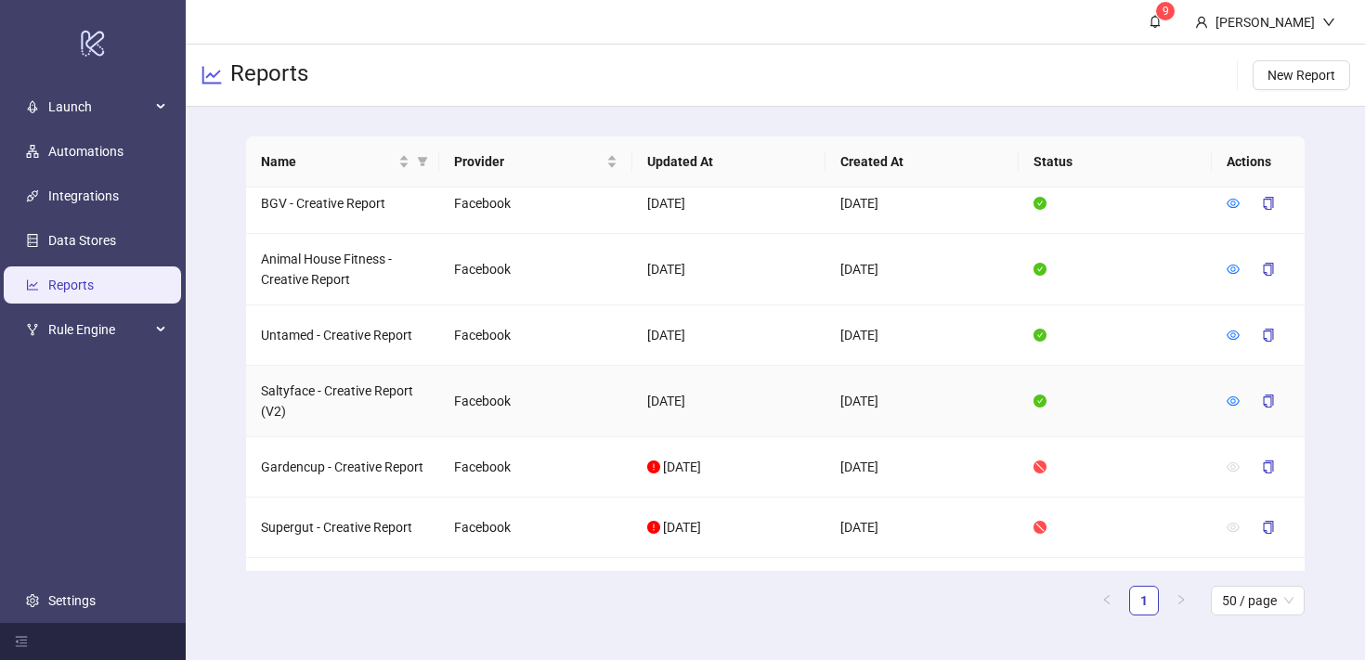
click at [1241, 386] on div at bounding box center [1258, 401] width 63 height 30
click at [1238, 395] on icon "eye" at bounding box center [1233, 401] width 13 height 13
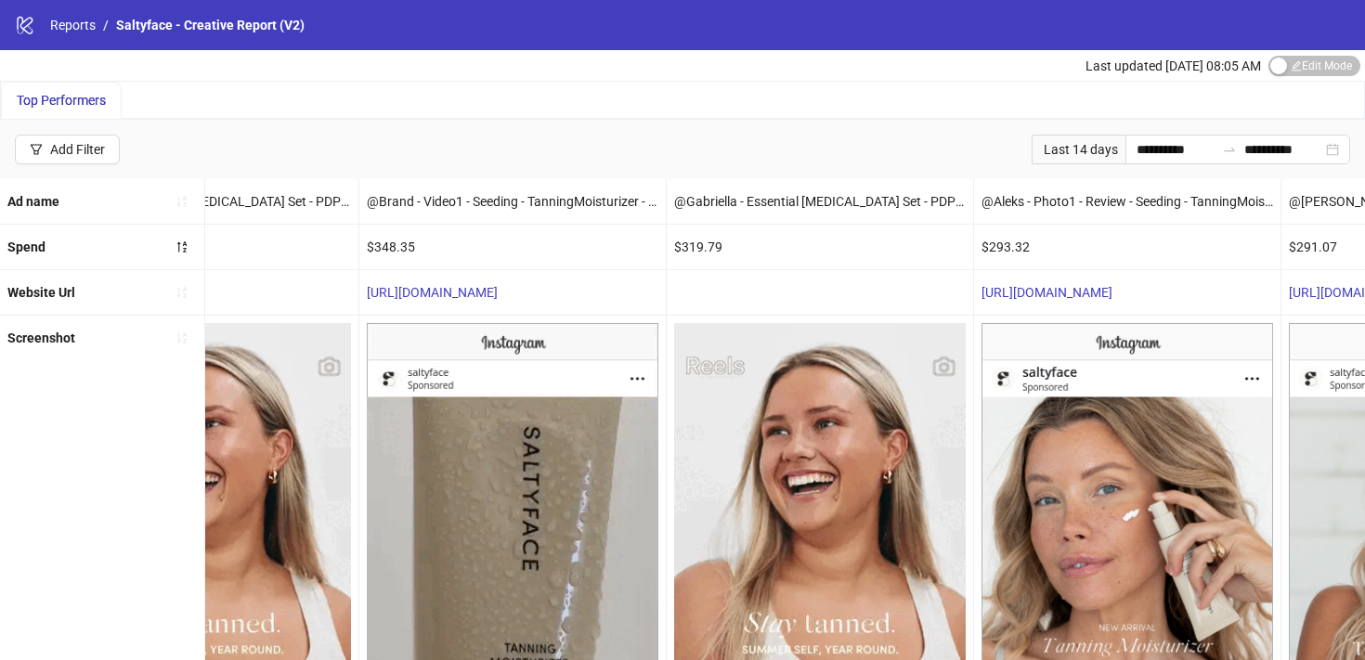
scroll to position [0, 4988]
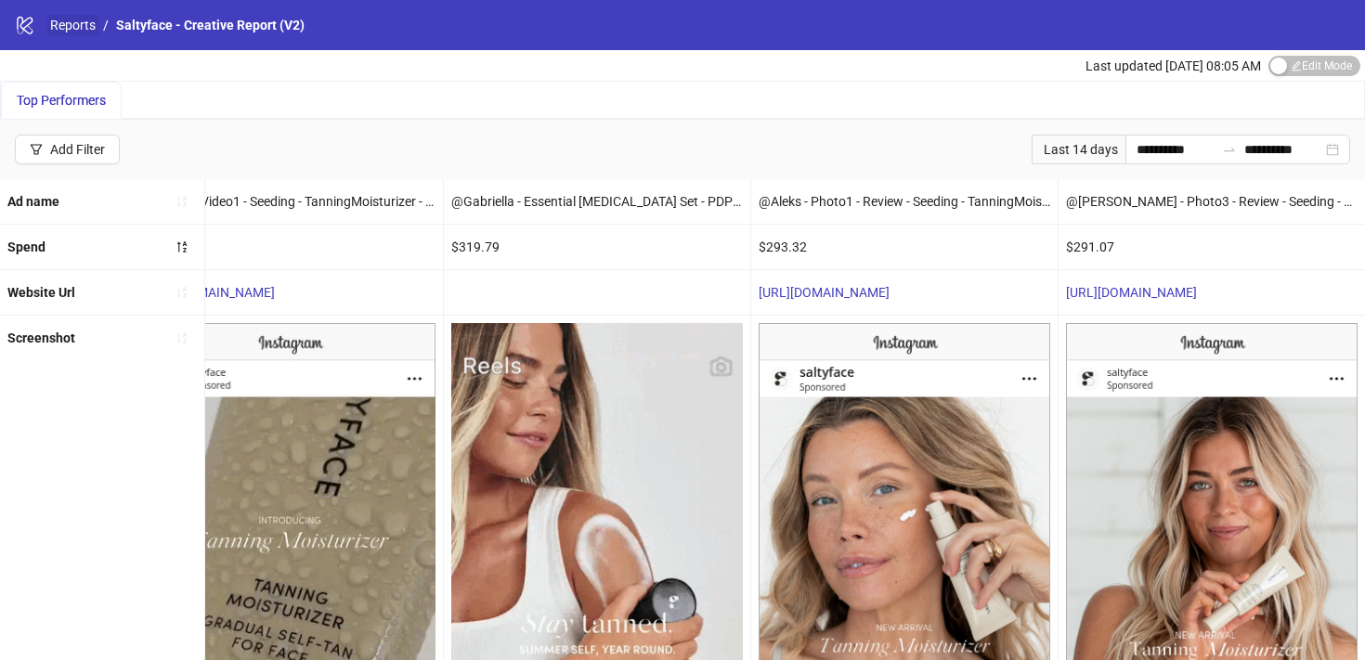
click at [55, 32] on link "Reports" at bounding box center [72, 25] width 53 height 20
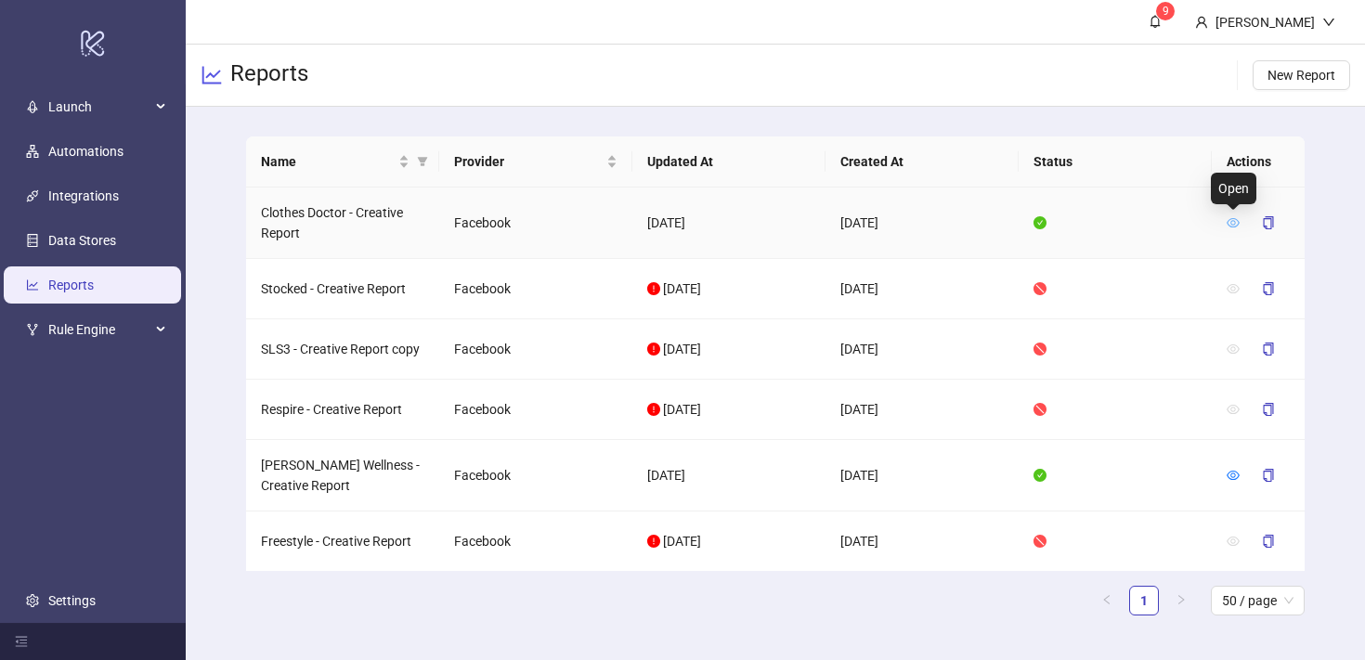
click at [1233, 222] on icon "eye" at bounding box center [1233, 222] width 13 height 13
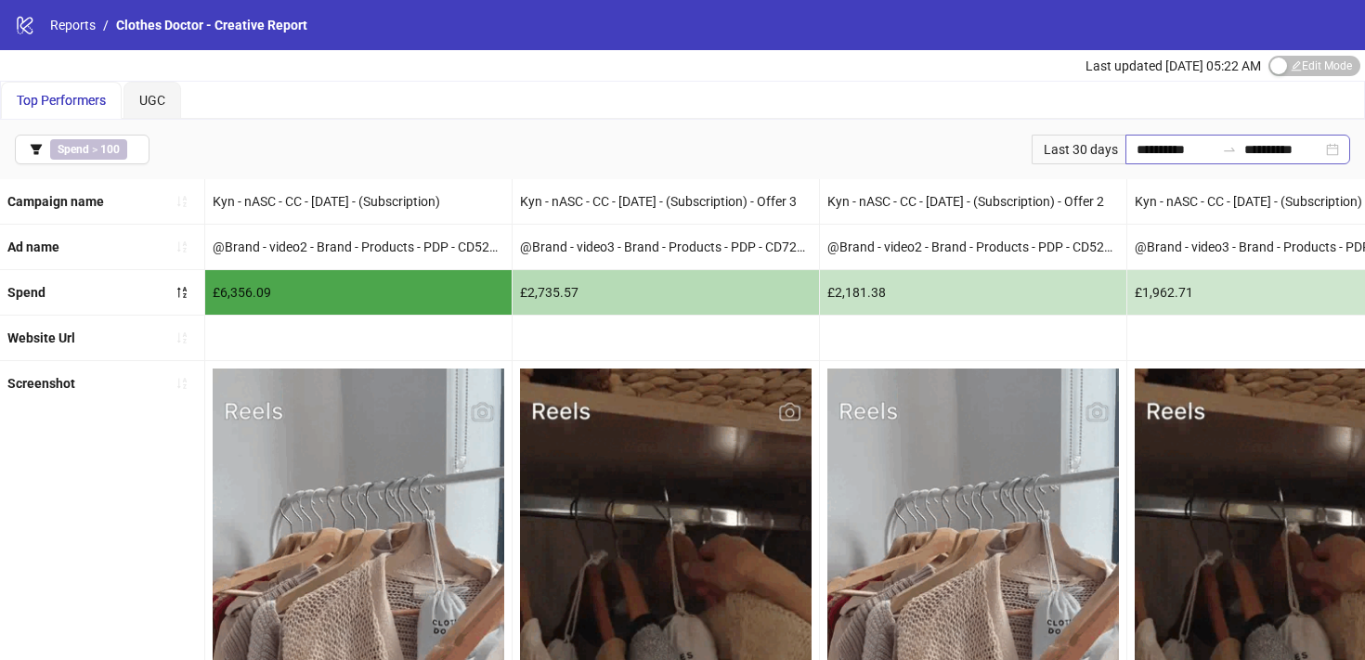
click at [1224, 157] on div "**********" at bounding box center [1238, 150] width 225 height 30
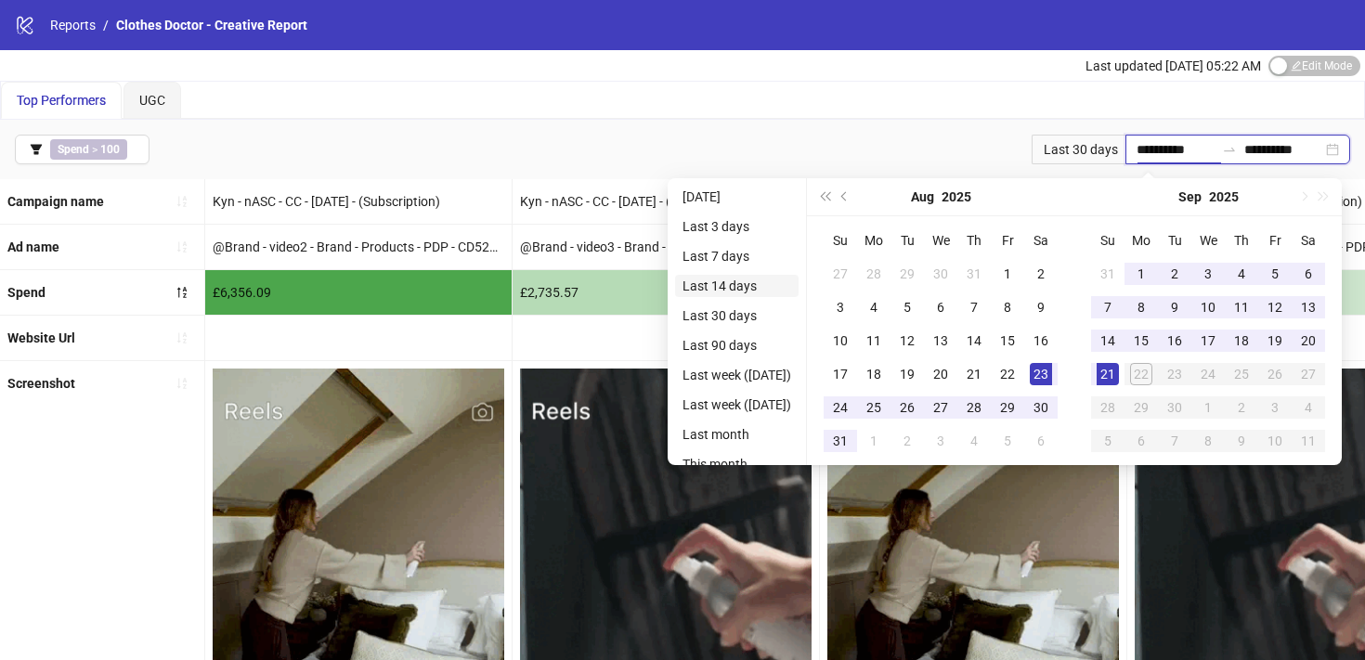
type input "**********"
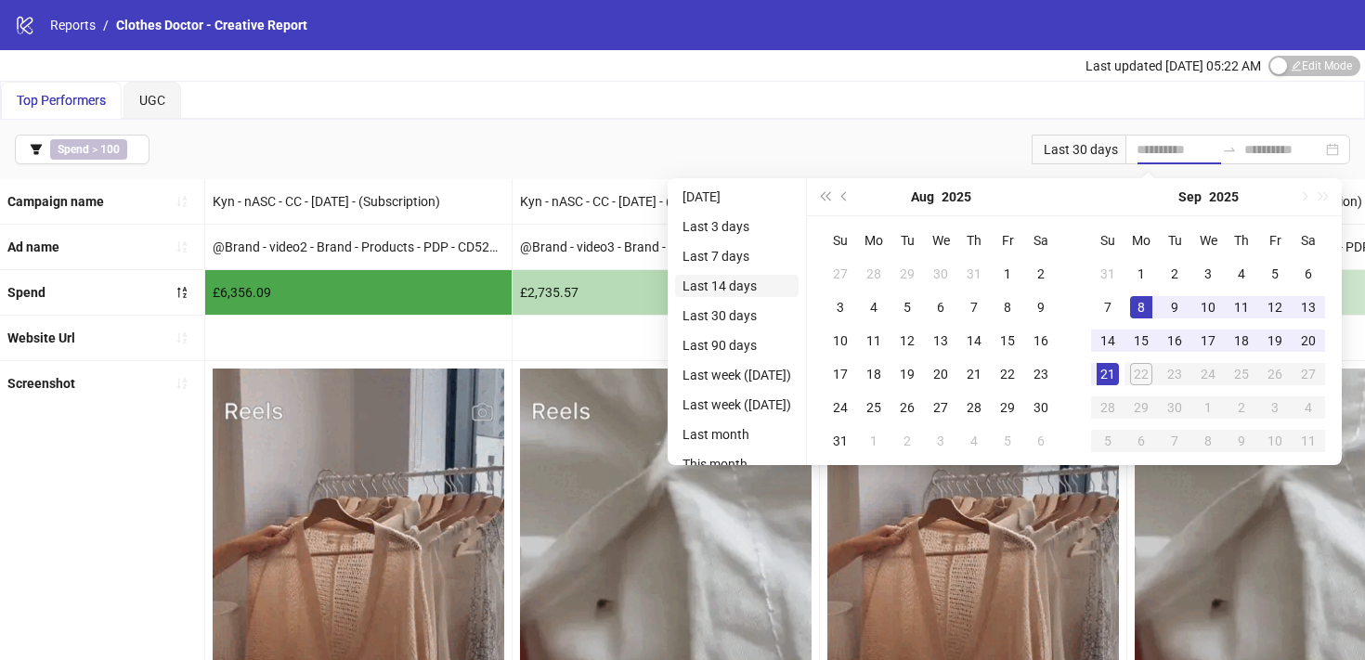
click at [720, 280] on li "Last 14 days" at bounding box center [737, 286] width 124 height 22
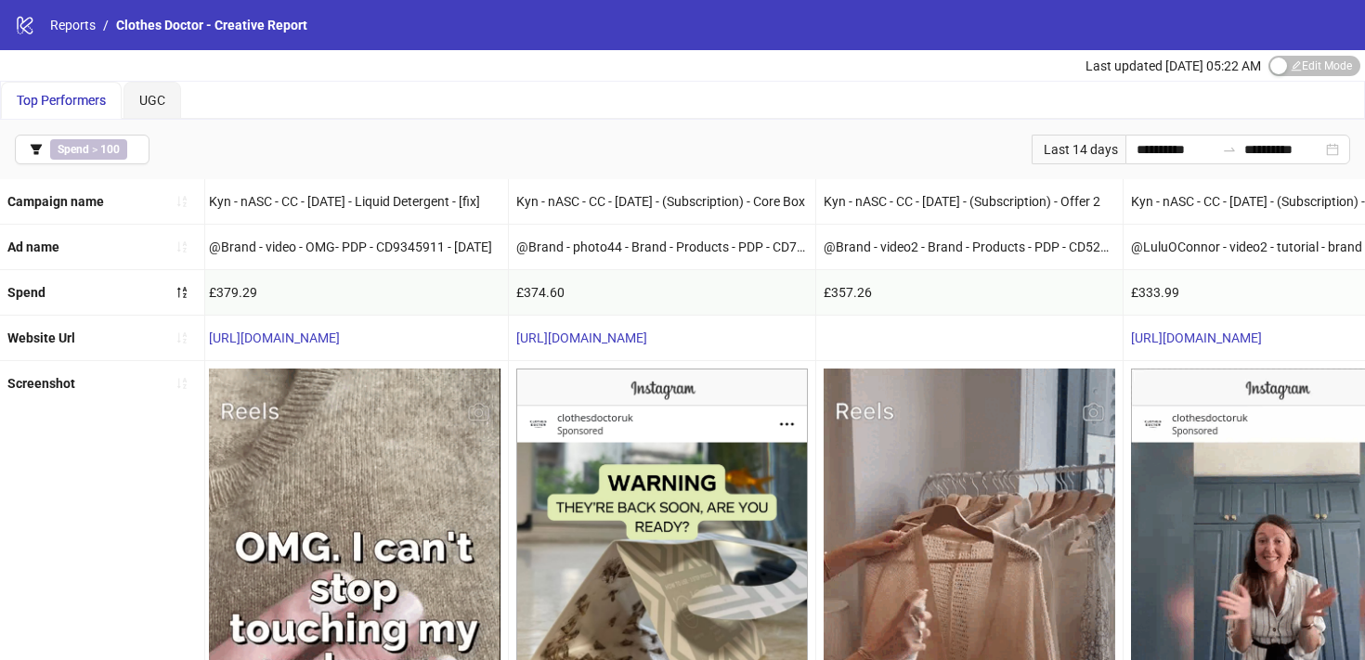
scroll to position [0, 4988]
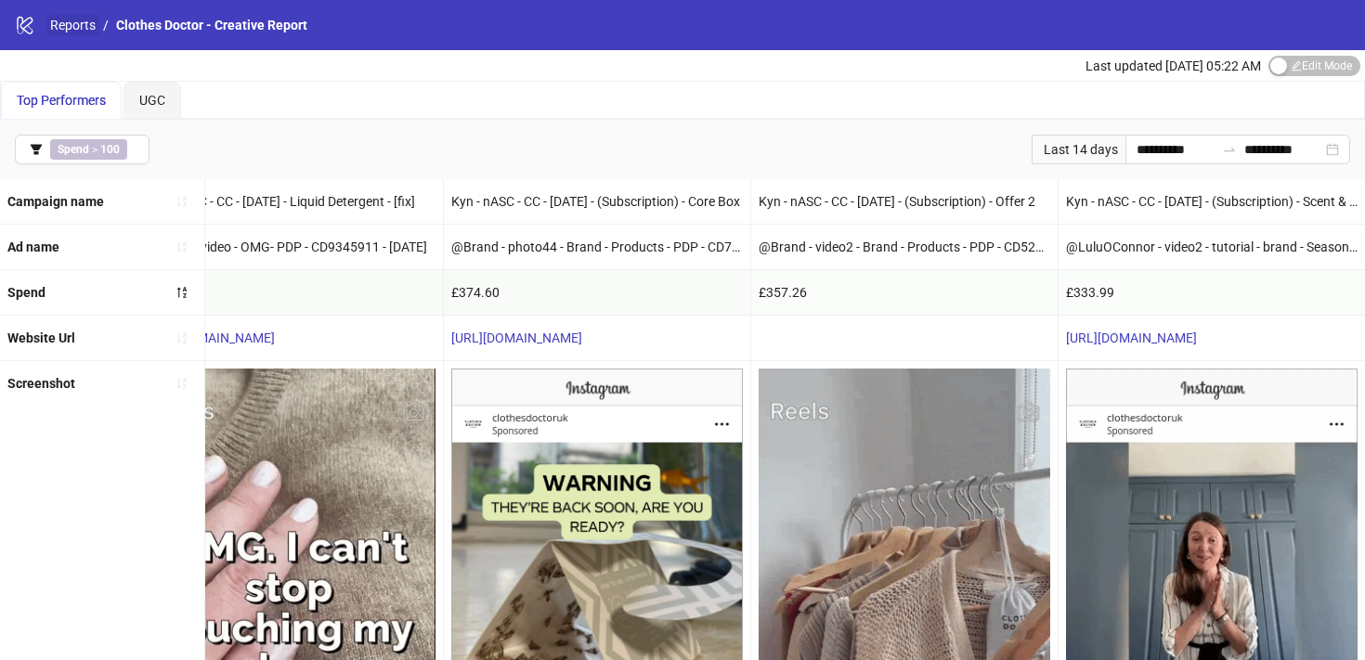
click at [73, 28] on link "Reports" at bounding box center [72, 25] width 53 height 20
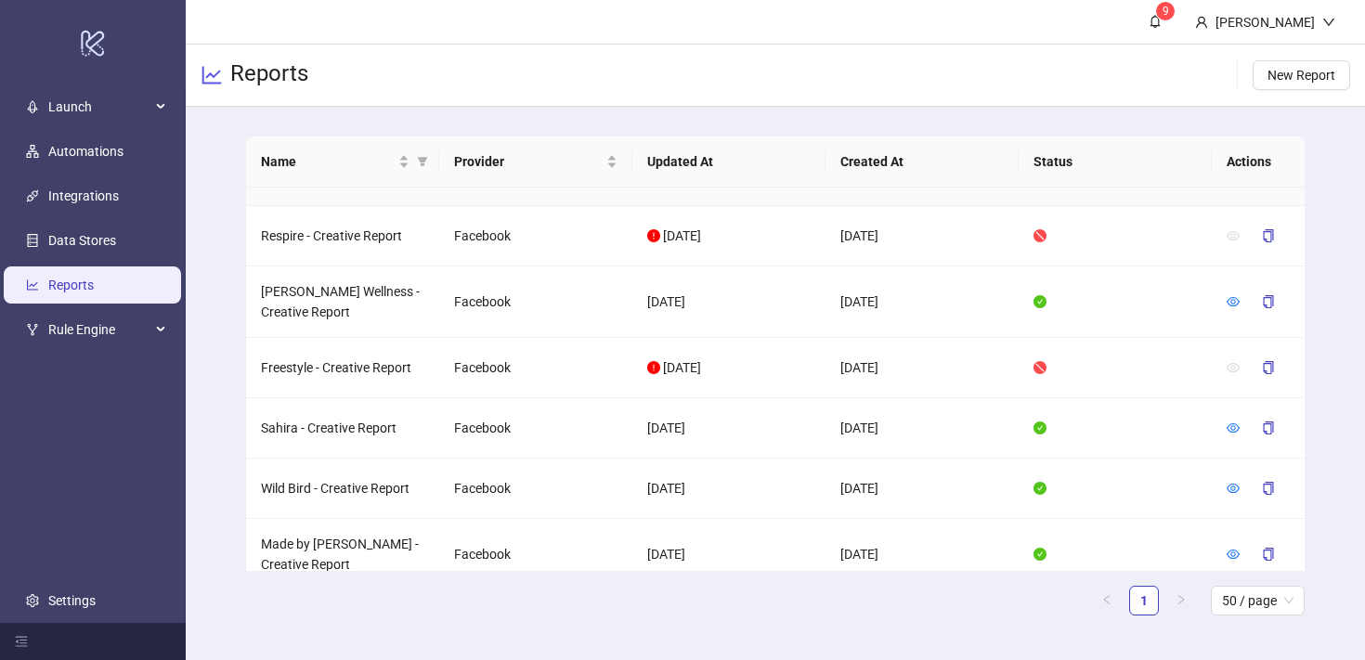
scroll to position [177, 0]
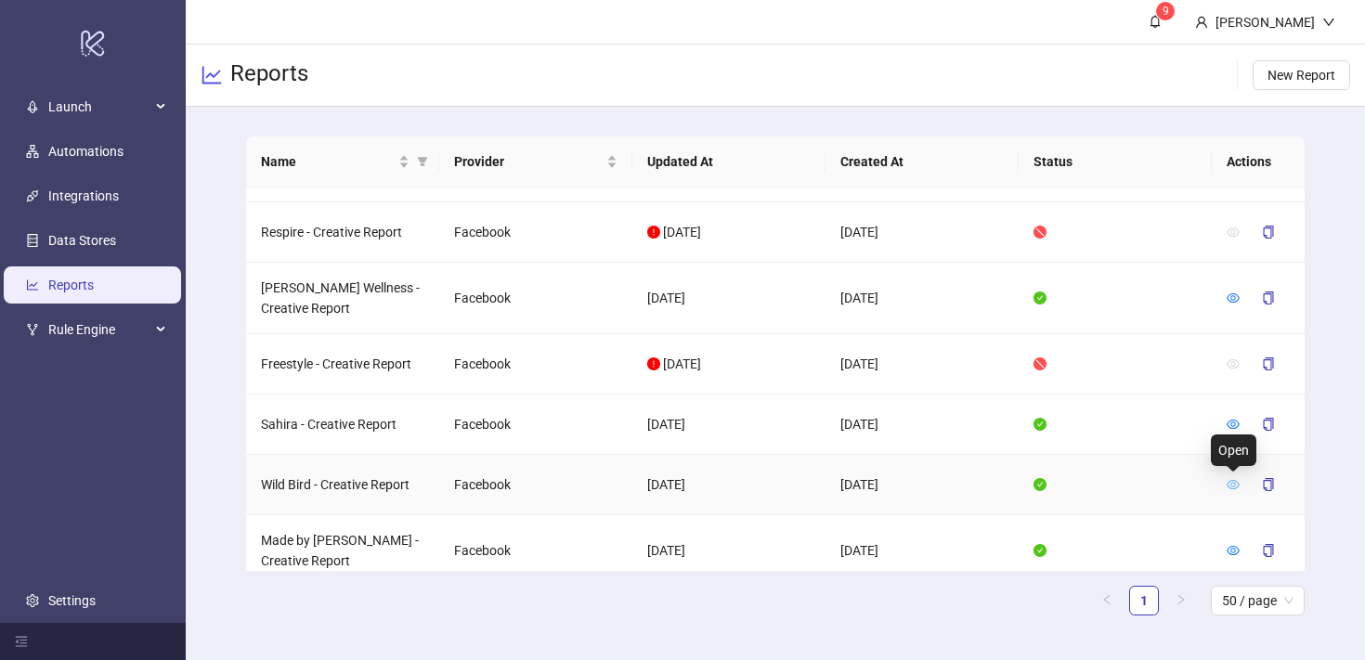
click at [1231, 480] on icon "eye" at bounding box center [1233, 484] width 13 height 9
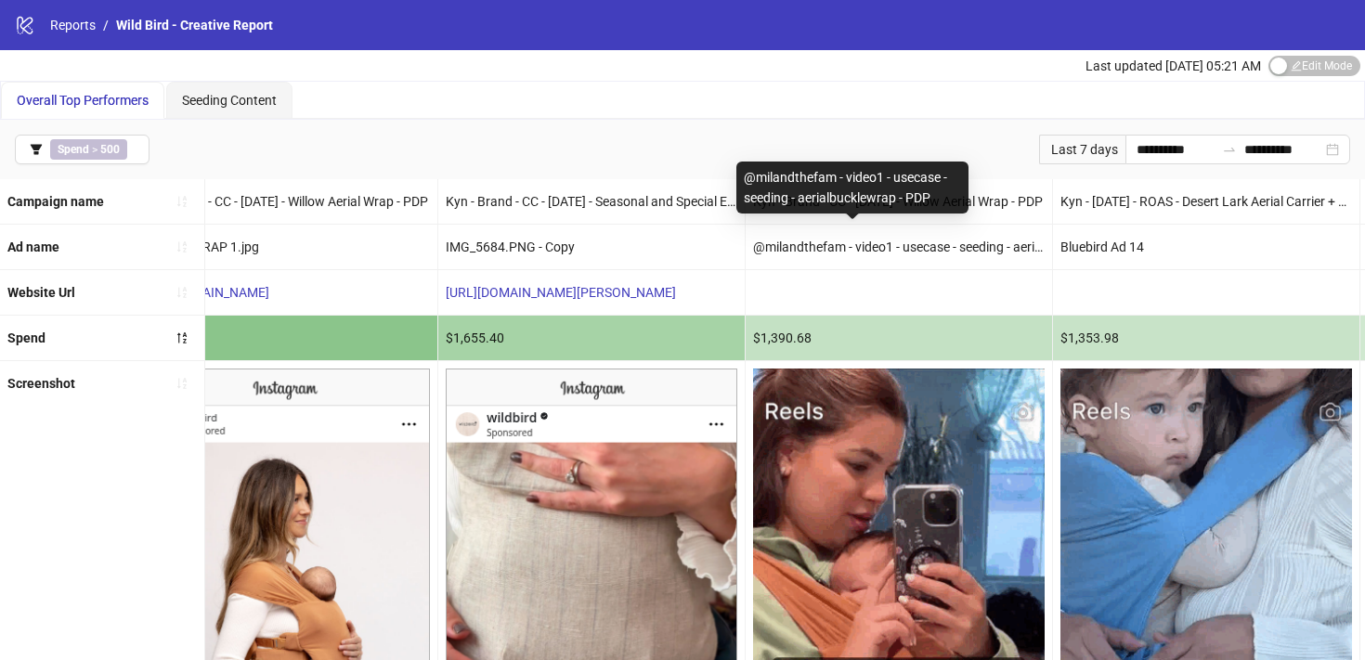
scroll to position [0, 675]
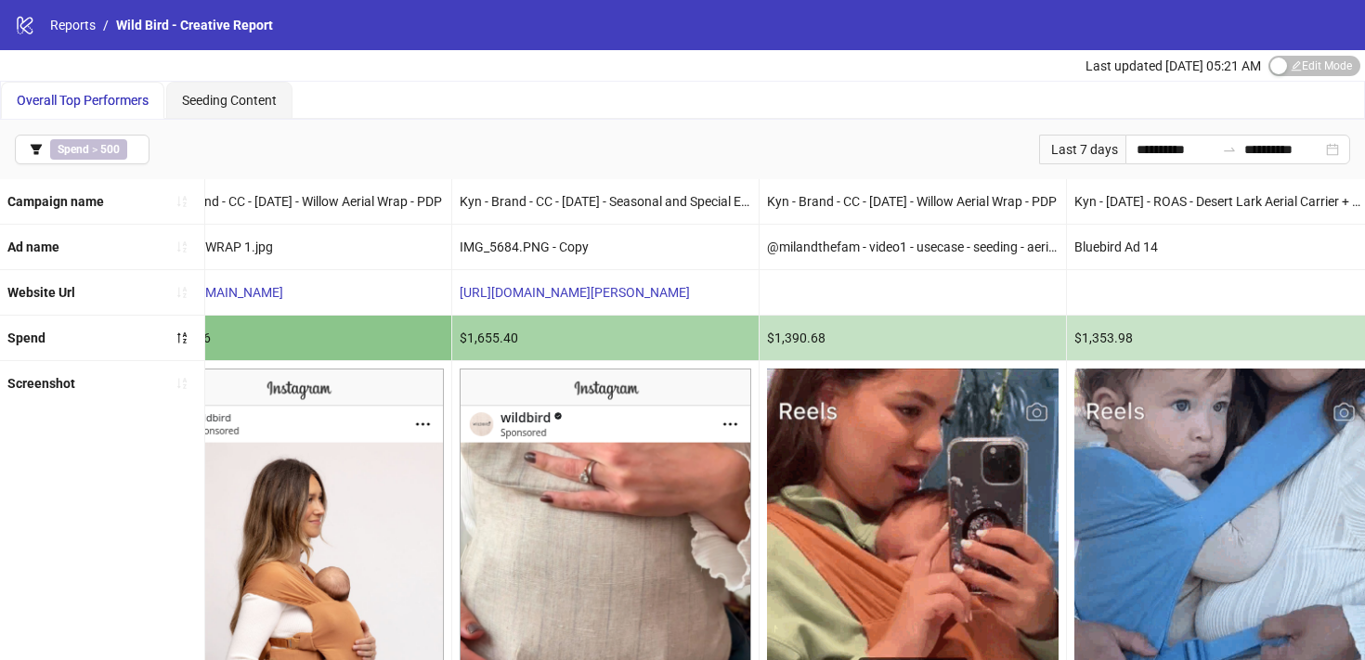
click at [85, 35] on div "logo/logo-mobile Reports / Wild Bird - Creative Report" at bounding box center [682, 25] width 1365 height 50
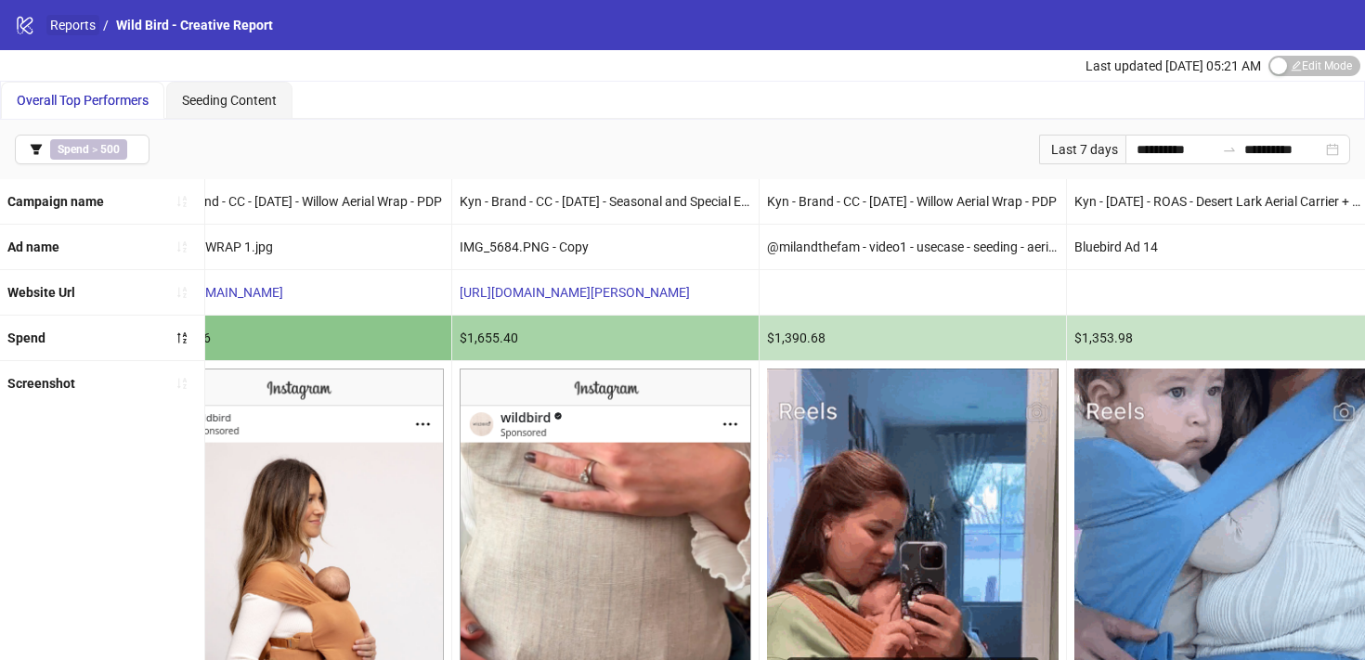
click at [84, 26] on link "Reports" at bounding box center [72, 25] width 53 height 20
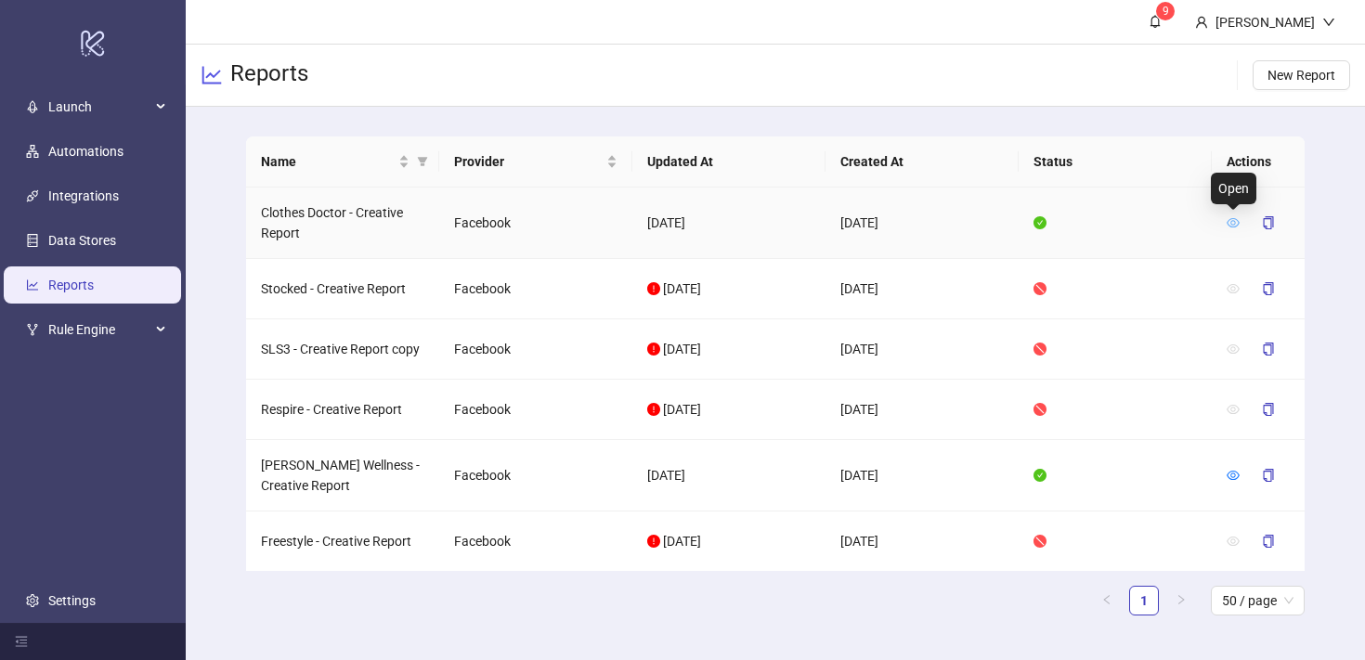
click at [1233, 226] on icon "eye" at bounding box center [1233, 222] width 13 height 9
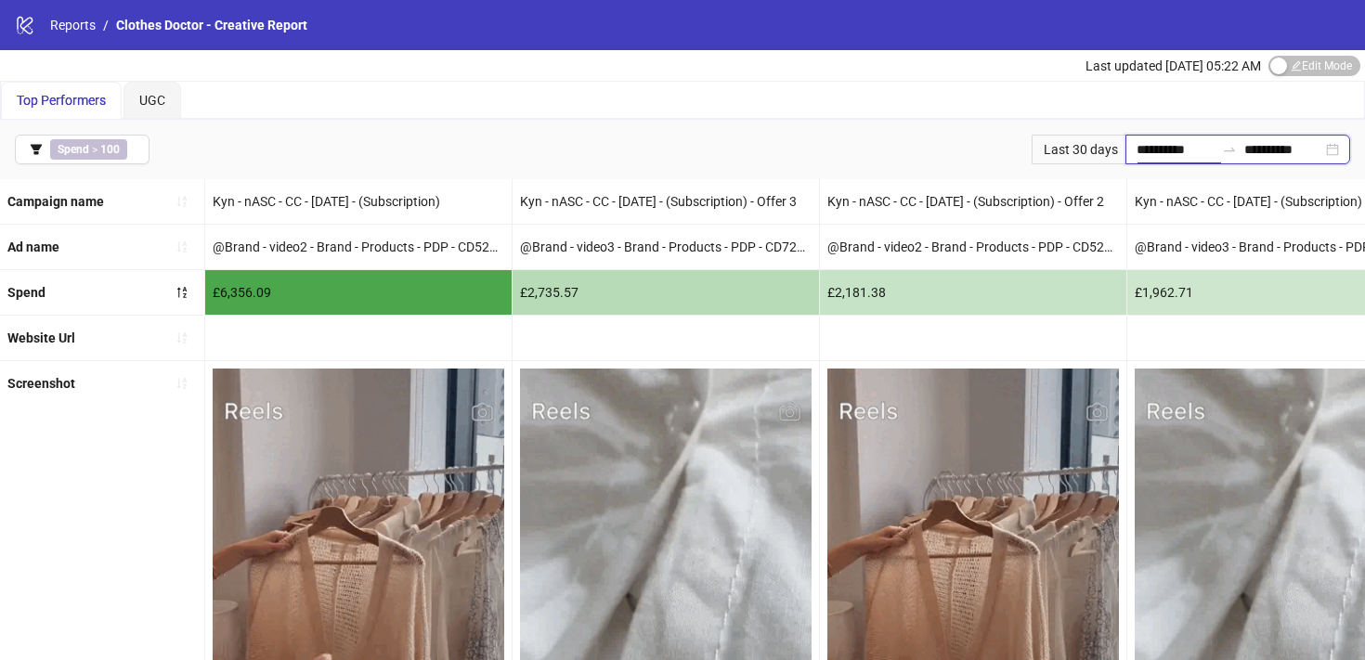
click at [1185, 150] on input "**********" at bounding box center [1176, 149] width 78 height 20
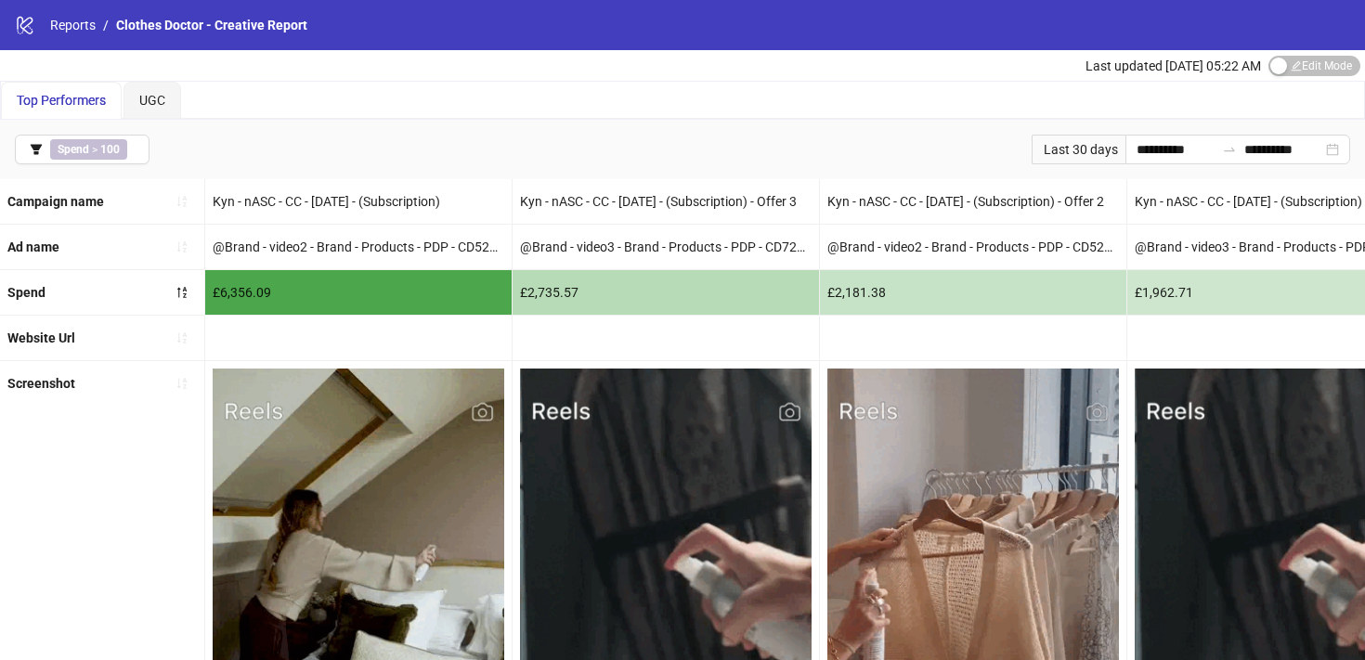
click at [828, 148] on div "**********" at bounding box center [682, 149] width 1365 height 59
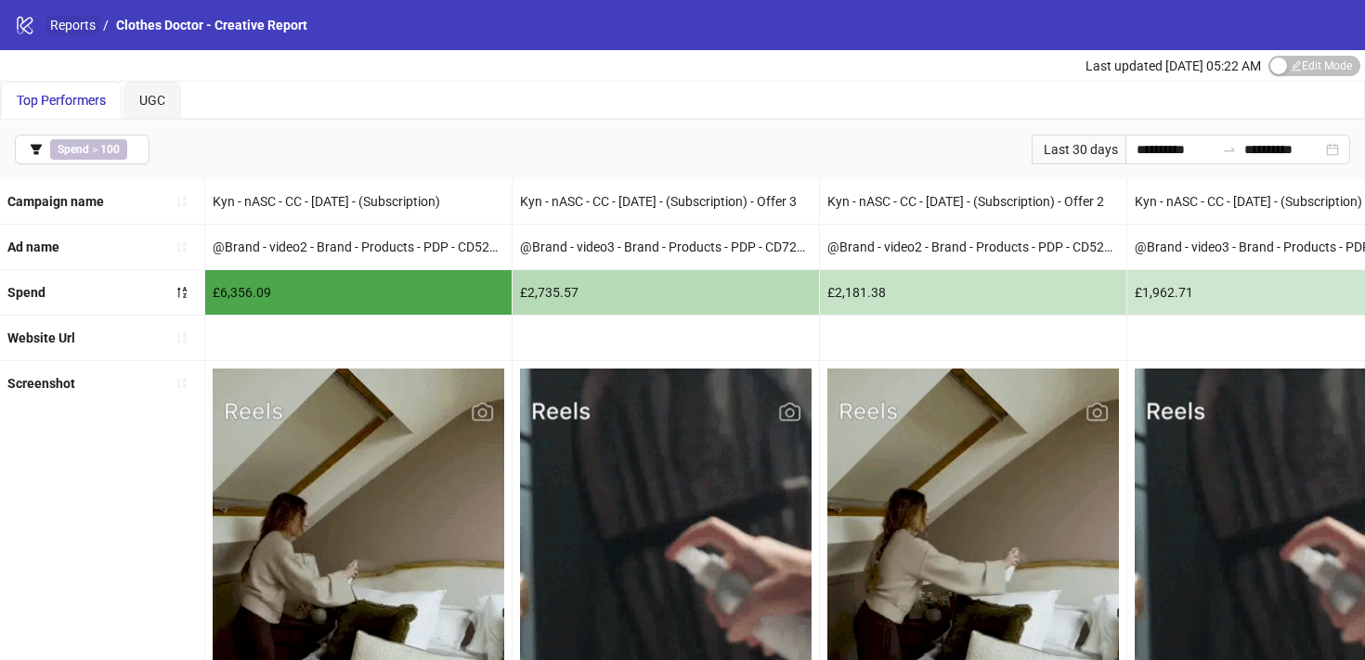
click at [81, 27] on link "Reports" at bounding box center [72, 25] width 53 height 20
